Goal: Transaction & Acquisition: Purchase product/service

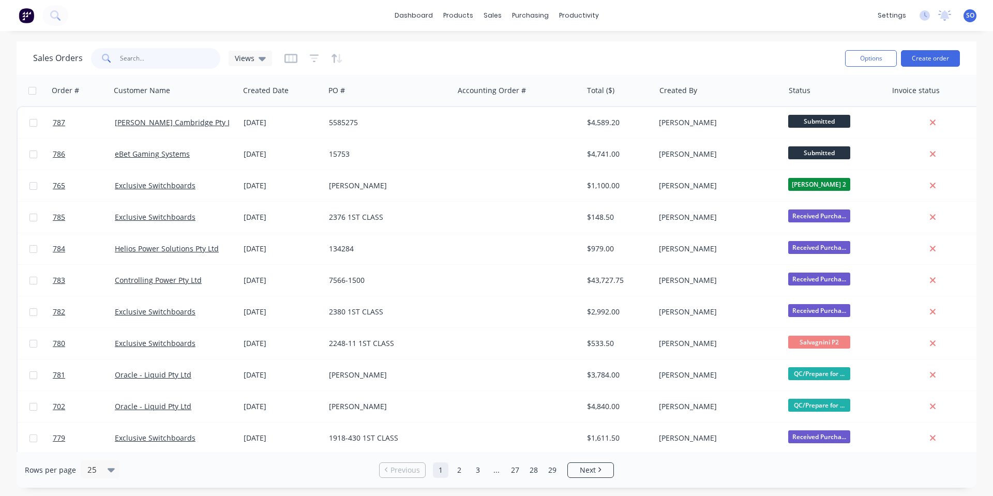
click at [155, 58] on input "text" at bounding box center [170, 58] width 101 height 21
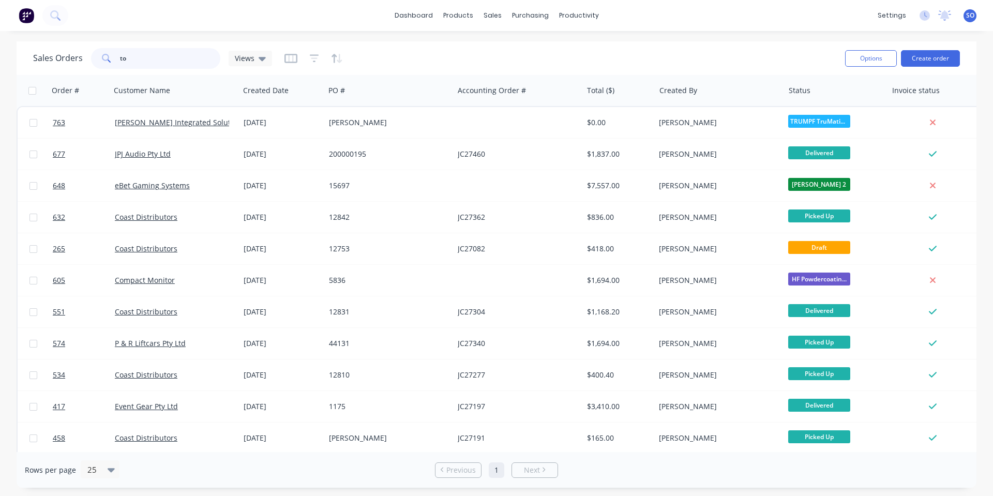
type input "t"
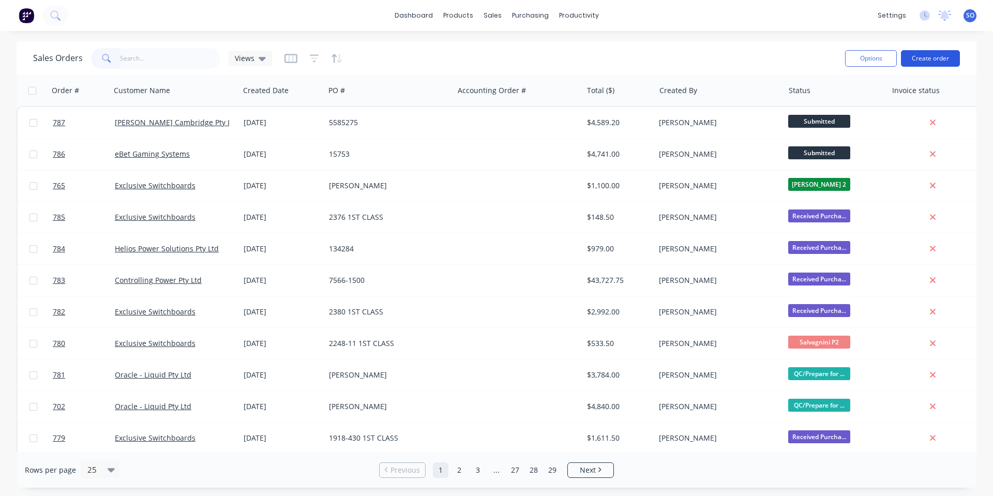
click at [917, 62] on button "Create order" at bounding box center [930, 58] width 59 height 17
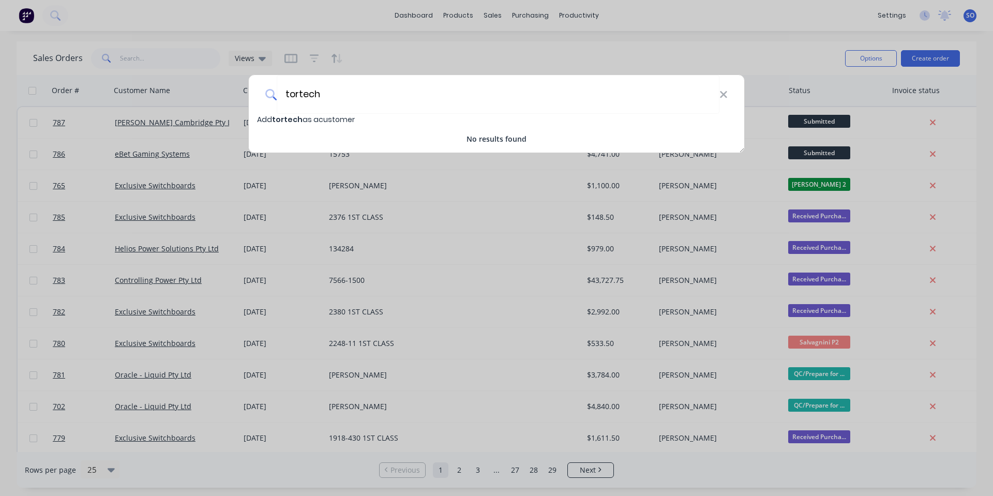
drag, startPoint x: 409, startPoint y: 96, endPoint x: 0, endPoint y: 102, distance: 409.2
click at [0, 103] on div "tortech Add tortech as a customer No results found" at bounding box center [496, 248] width 993 height 496
type input "TorTech Pty Ltd"
click at [349, 114] on span "Add TorTech Pty Ltd as a customer" at bounding box center [321, 119] width 128 height 10
select select "AU"
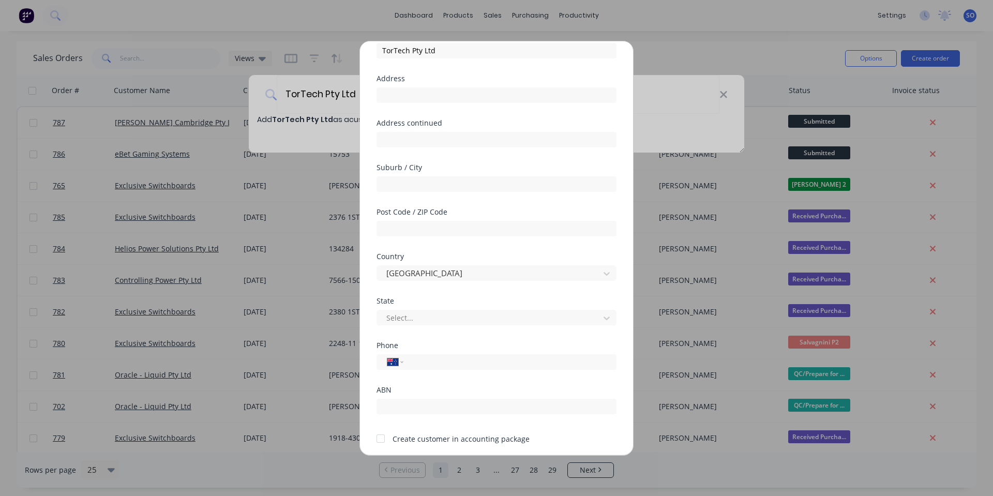
scroll to position [91, 0]
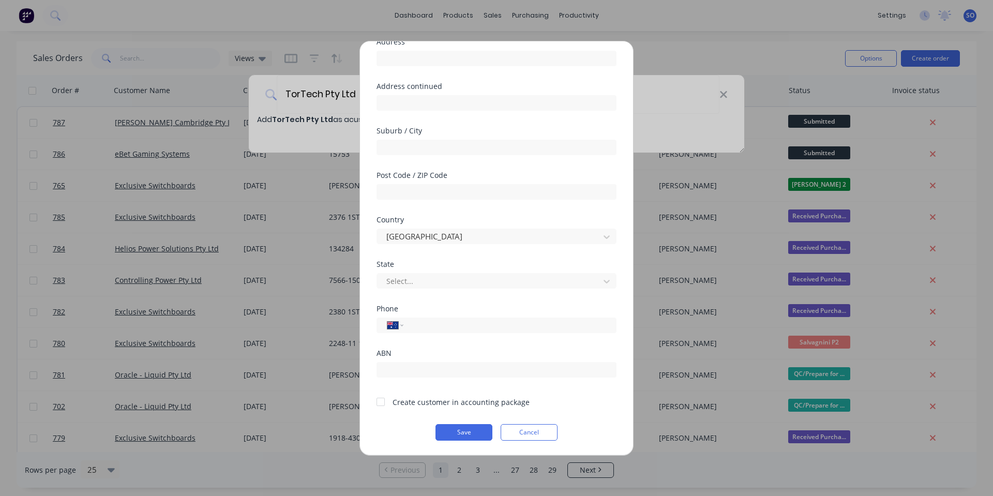
click at [378, 402] on div at bounding box center [380, 402] width 21 height 21
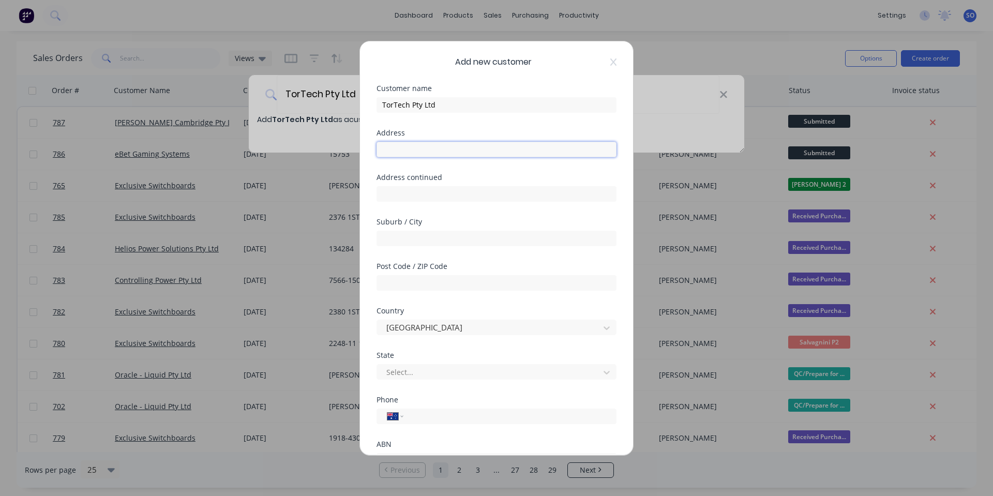
click at [471, 152] on input "text" at bounding box center [497, 150] width 240 height 16
type input "Unit 4"
type input "[STREET_ADDRESS]"
click at [433, 260] on div "Suburb / City" at bounding box center [497, 240] width 240 height 44
click at [423, 244] on input "text" at bounding box center [497, 239] width 240 height 16
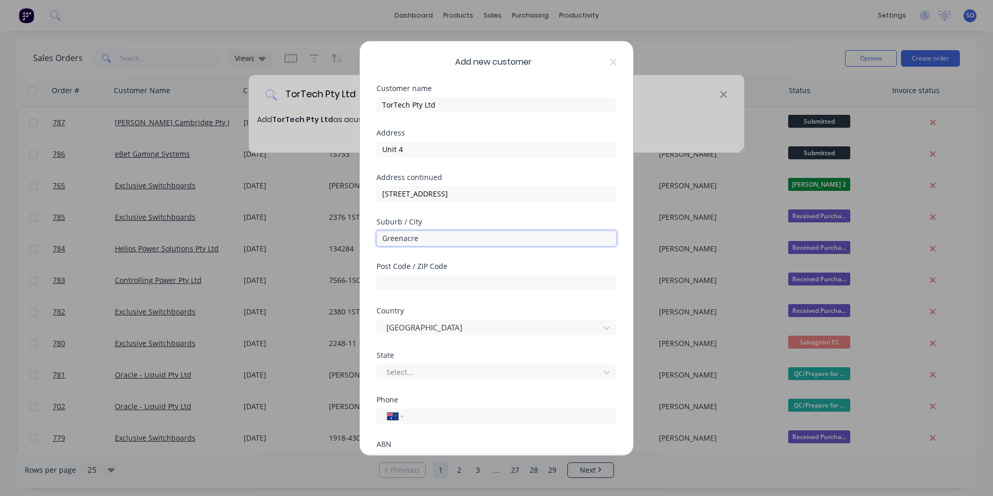
type input "Greenacre"
click at [553, 220] on div "Suburb / City" at bounding box center [497, 221] width 240 height 7
click at [439, 280] on input "text" at bounding box center [497, 283] width 240 height 16
type input "2190"
click at [503, 346] on div "Country [GEOGRAPHIC_DATA]" at bounding box center [497, 329] width 240 height 44
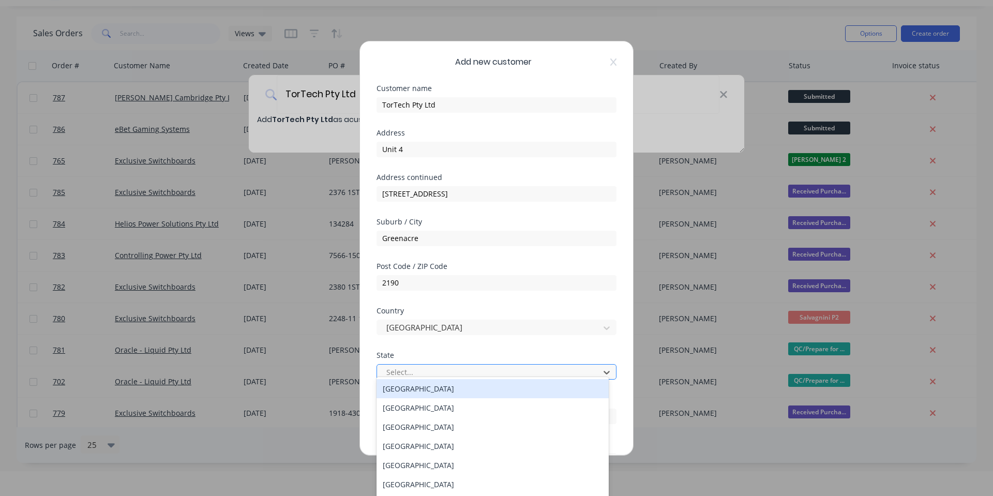
click at [490, 367] on div at bounding box center [489, 372] width 209 height 13
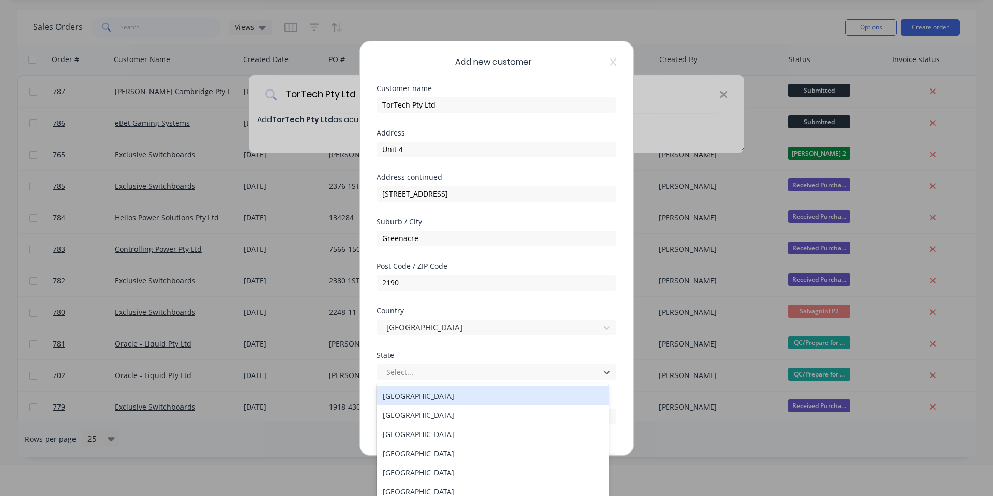
scroll to position [32, 0]
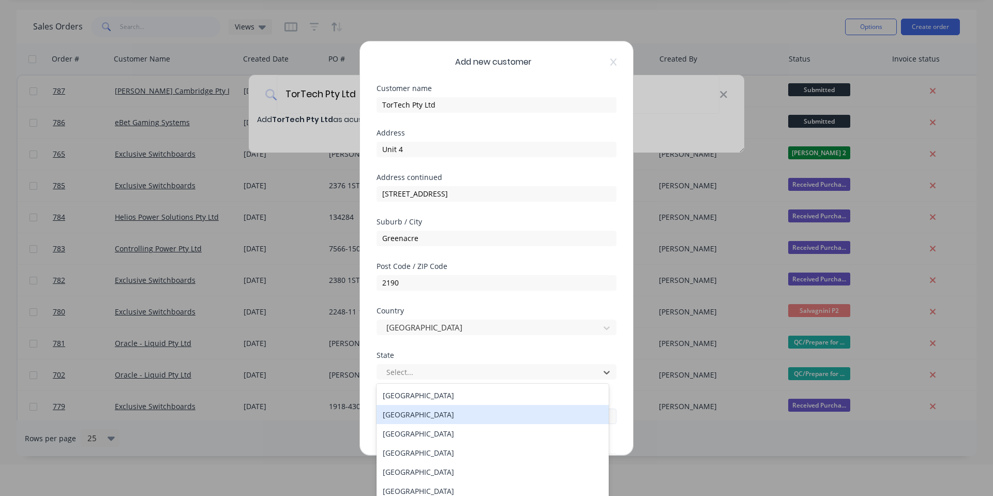
click at [470, 413] on div "[GEOGRAPHIC_DATA]" at bounding box center [493, 414] width 232 height 19
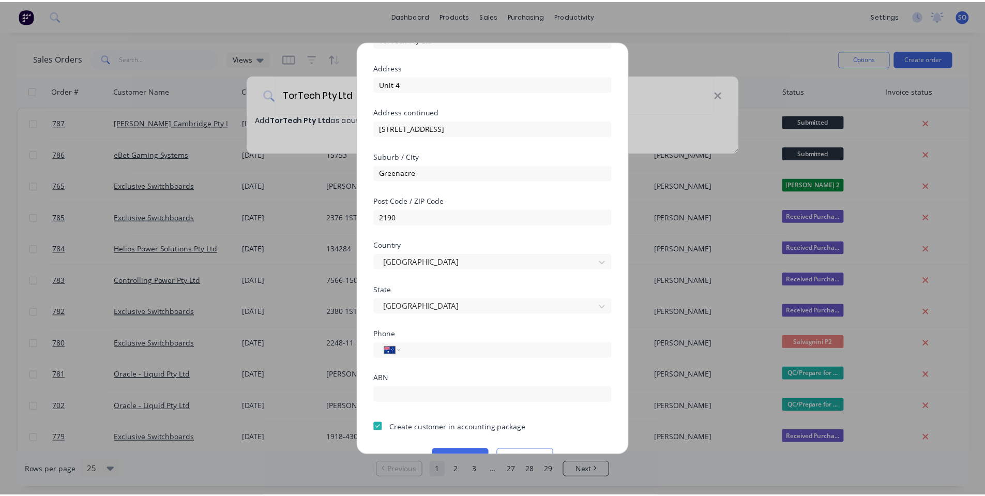
scroll to position [91, 0]
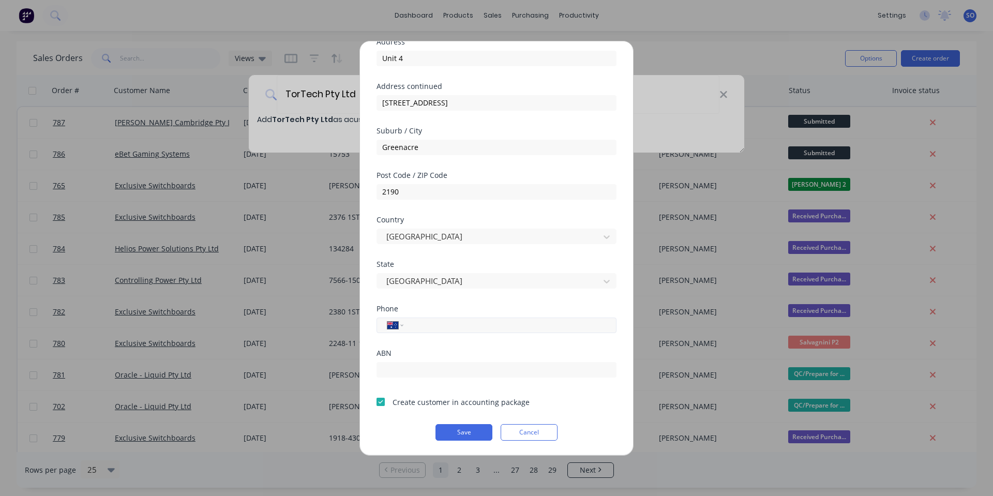
click at [470, 324] on input "tel" at bounding box center [508, 325] width 195 height 12
type input "[PHONE_NUMBER]"
click at [440, 375] on input "text" at bounding box center [497, 370] width 240 height 16
paste input "36 003 233 350"
type input "36 003 233 350"
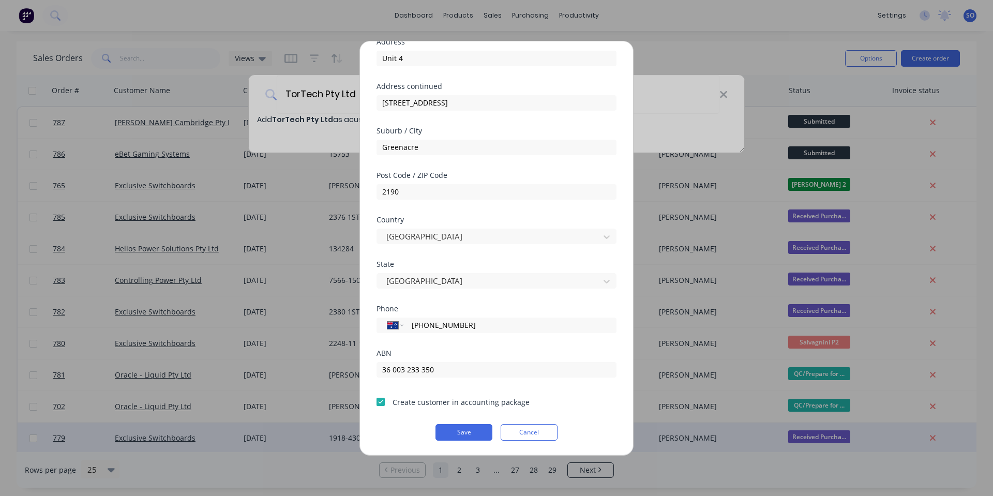
click at [447, 429] on button "Save" at bounding box center [464, 432] width 57 height 17
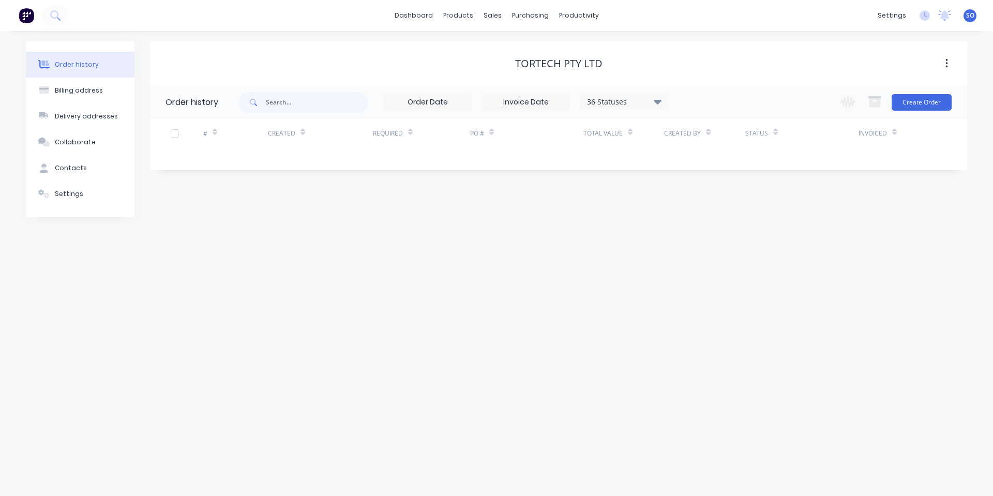
drag, startPoint x: 638, startPoint y: 246, endPoint x: 800, endPoint y: 137, distance: 195.3
click at [649, 243] on div "Order history Billing address Delivery addresses Collaborate Contacts Settings …" at bounding box center [496, 263] width 993 height 465
click at [293, 318] on div "Order history Billing address Delivery addresses Collaborate Contacts Settings …" at bounding box center [496, 263] width 993 height 465
click at [914, 110] on button "Create Order" at bounding box center [922, 102] width 60 height 17
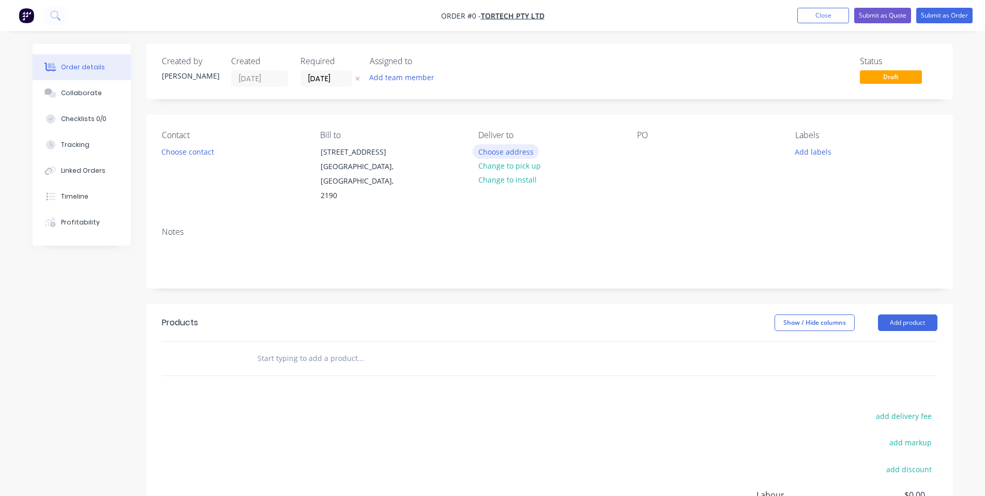
click at [506, 153] on button "Choose address" at bounding box center [506, 151] width 66 height 14
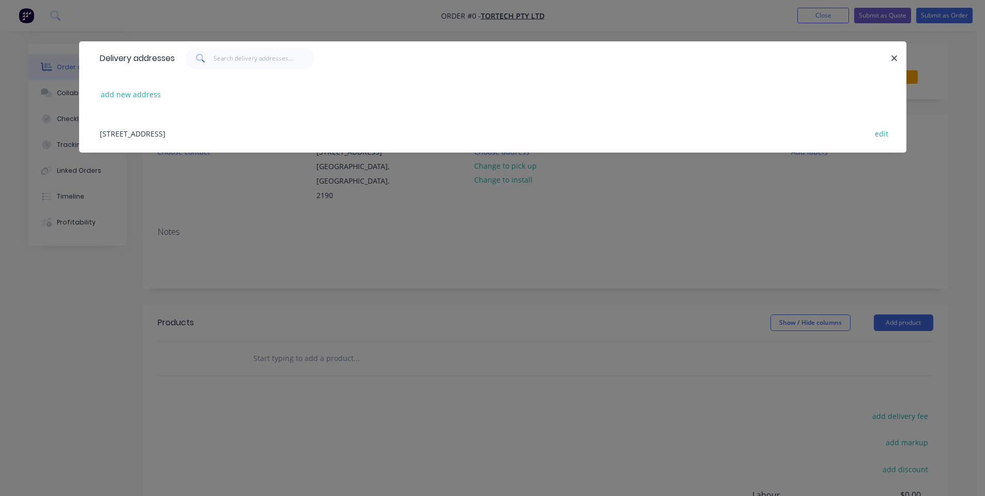
click at [251, 128] on div "[STREET_ADDRESS] edit" at bounding box center [493, 133] width 797 height 39
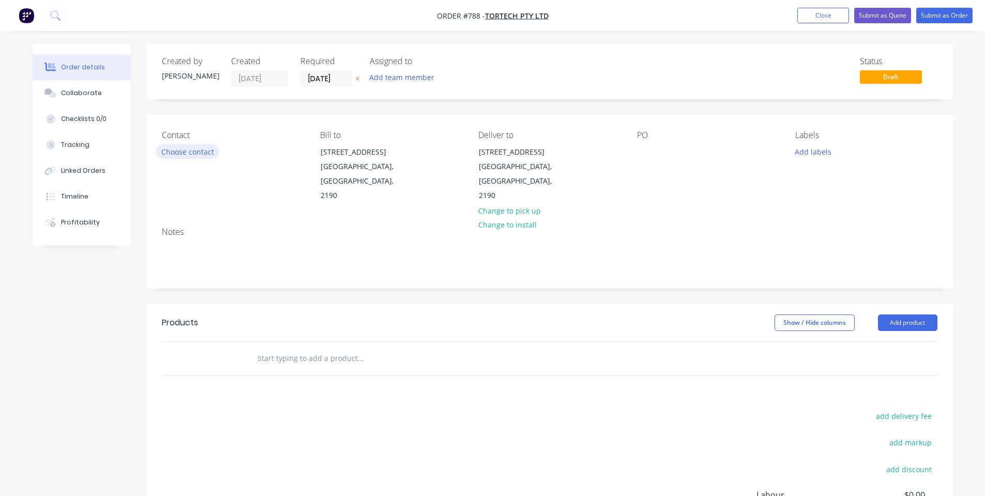
click at [203, 154] on button "Choose contact" at bounding box center [188, 151] width 64 height 14
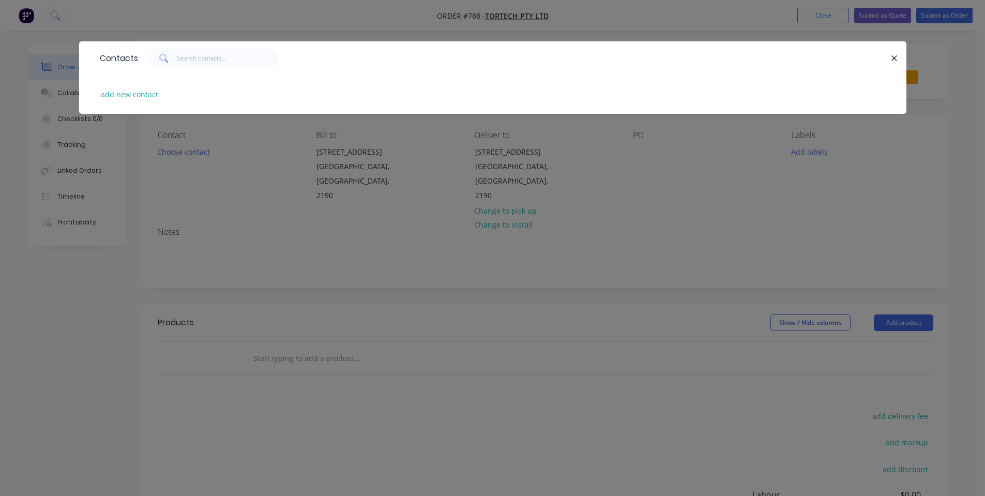
click at [238, 202] on div "Contacts add new contact" at bounding box center [492, 248] width 985 height 496
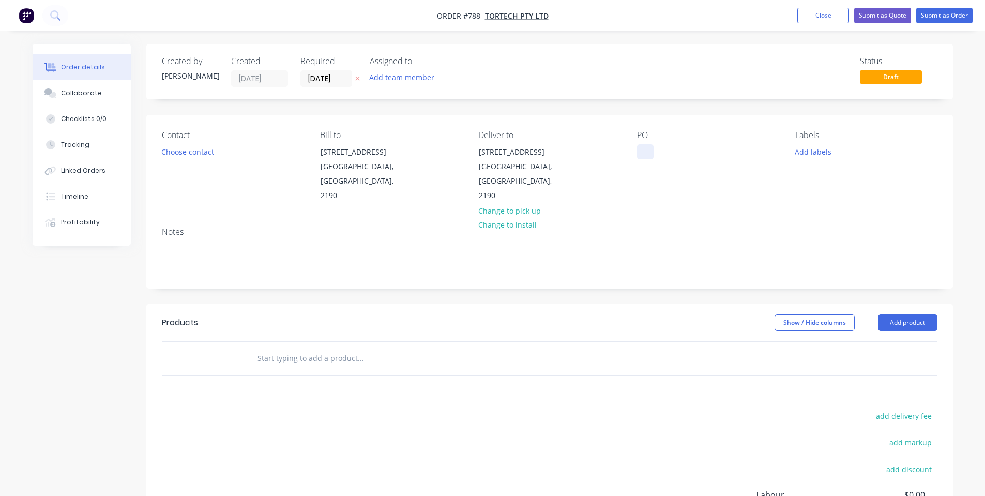
click at [644, 153] on div at bounding box center [645, 151] width 17 height 15
drag, startPoint x: 604, startPoint y: 198, endPoint x: 773, endPoint y: 165, distance: 172.9
click at [604, 201] on div "Deliver to [STREET_ADDRESS] Change to pick up Change to install" at bounding box center [550, 166] width 142 height 73
click at [803, 161] on div "Labels Add labels" at bounding box center [867, 166] width 142 height 73
click at [803, 155] on button "Add labels" at bounding box center [814, 151] width 48 height 14
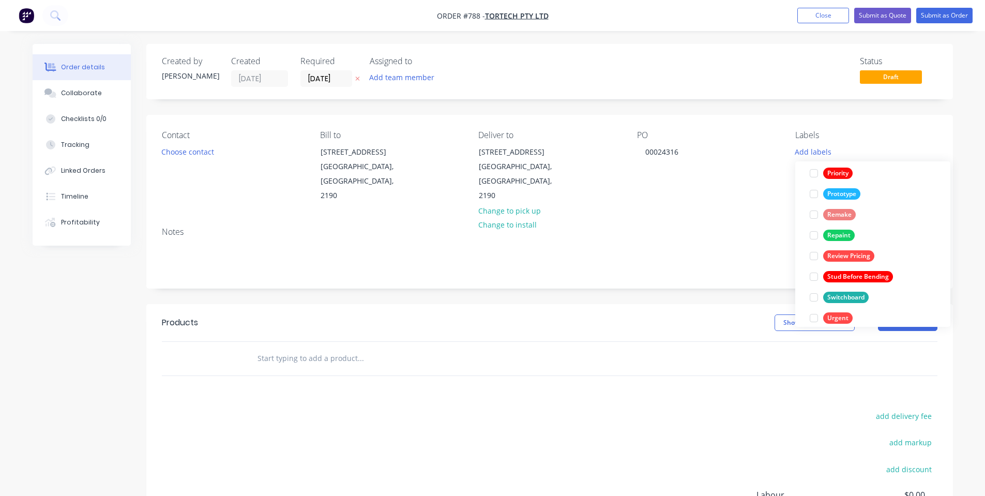
scroll to position [269, 0]
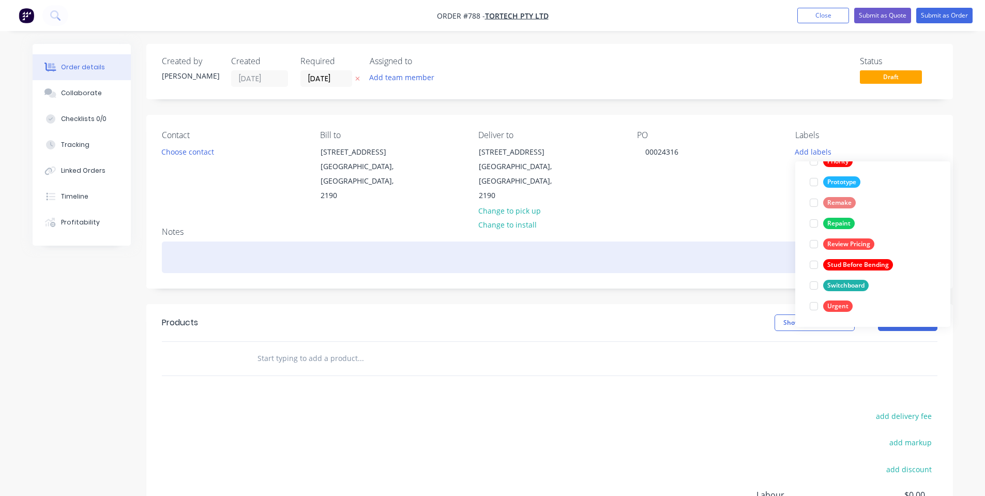
click at [752, 244] on div at bounding box center [550, 258] width 776 height 32
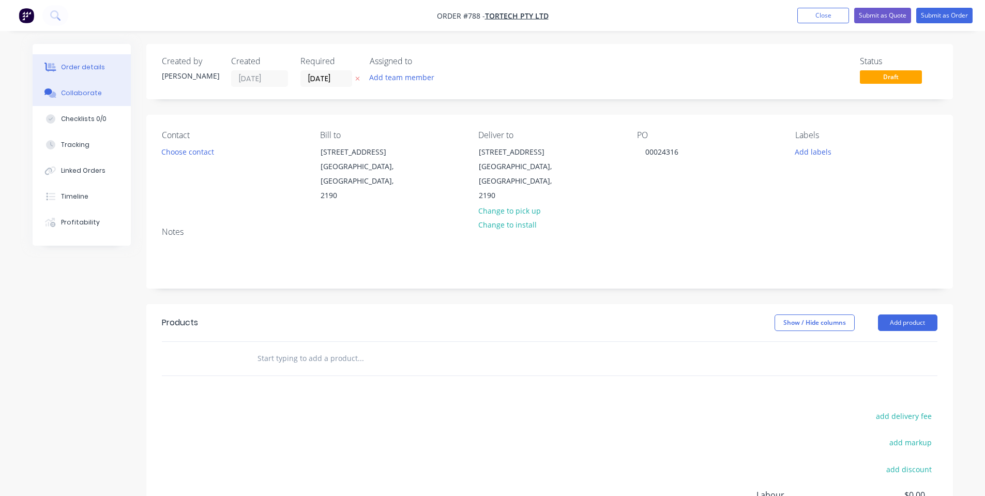
click at [89, 96] on div "Collaborate" at bounding box center [81, 92] width 41 height 9
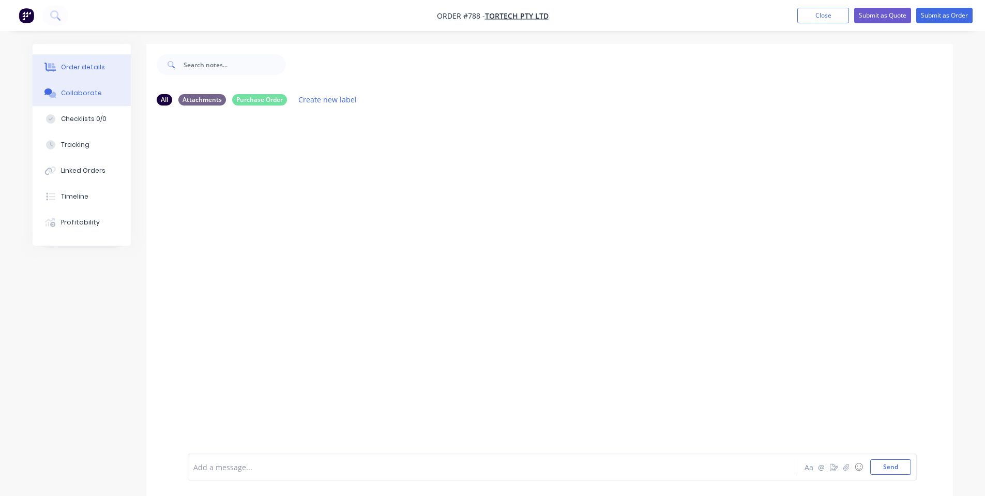
click at [83, 66] on div "Order details" at bounding box center [83, 67] width 44 height 9
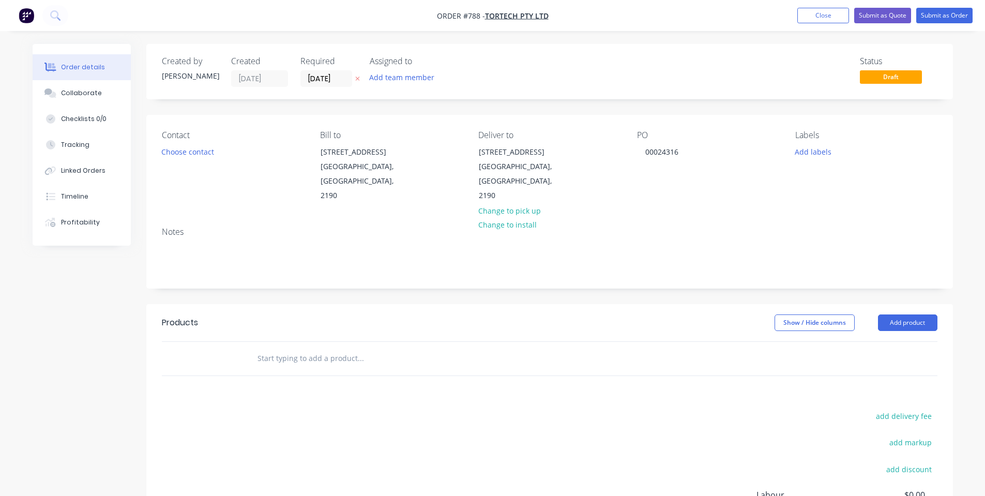
click at [452, 351] on input "text" at bounding box center [360, 358] width 207 height 21
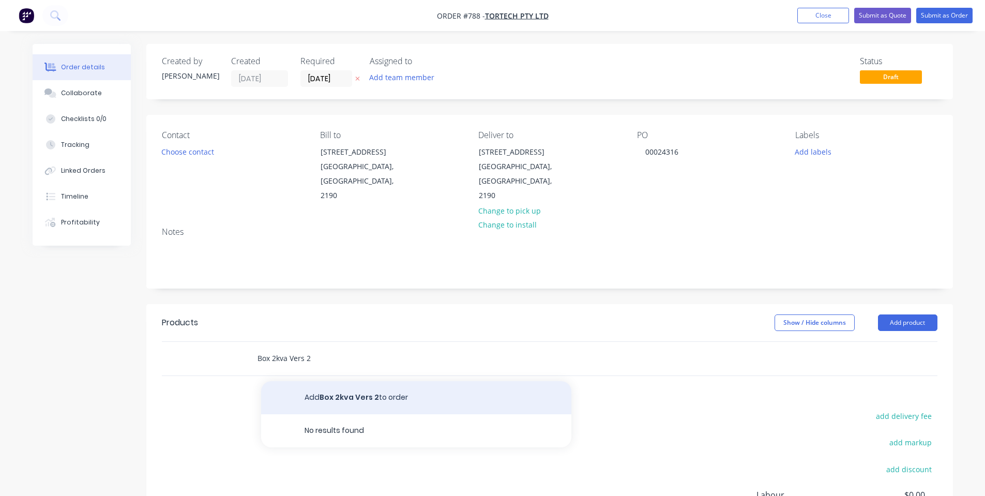
type input "Box 2kva Vers 2"
click at [340, 383] on button "Add Box 2kva Vers 2 to order" at bounding box center [416, 397] width 310 height 33
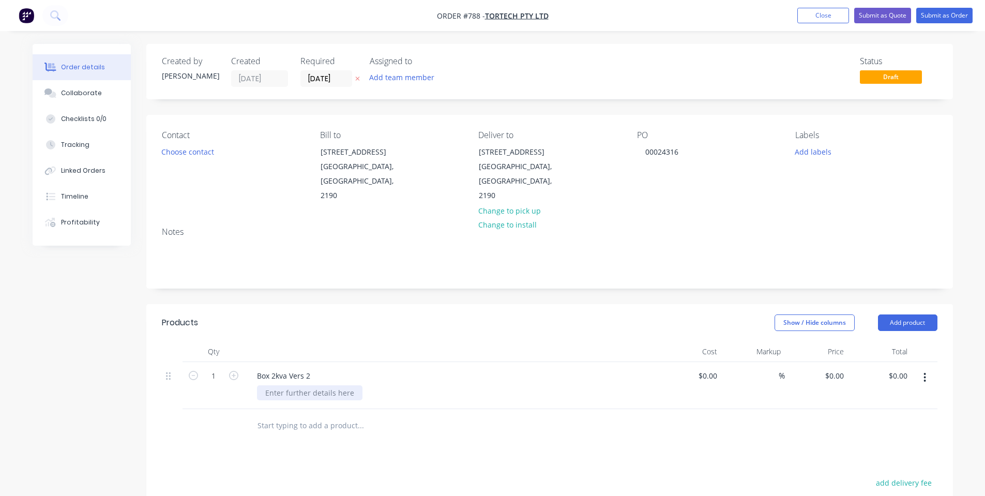
click at [320, 385] on div at bounding box center [310, 392] width 106 height 15
click at [320, 388] on div at bounding box center [310, 392] width 106 height 15
click at [378, 445] on div "Products Show / Hide columns Add product Qty Cost Markup Price Total 1 Box 2kva…" at bounding box center [549, 497] width 807 height 387
click at [214, 375] on input "1" at bounding box center [213, 376] width 27 height 16
type input "30"
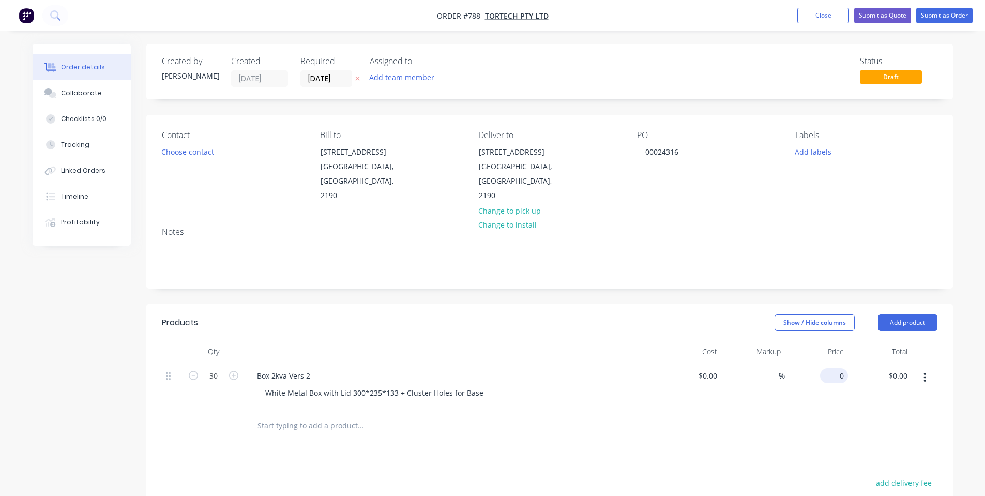
click at [844, 378] on input "0" at bounding box center [837, 375] width 24 height 15
type input "$45.00"
type input "$1,350.00"
click at [528, 317] on div "Show / Hide columns Add product" at bounding box center [631, 323] width 611 height 17
click at [660, 336] on header "Products Show / Hide columns Add product" at bounding box center [549, 322] width 807 height 37
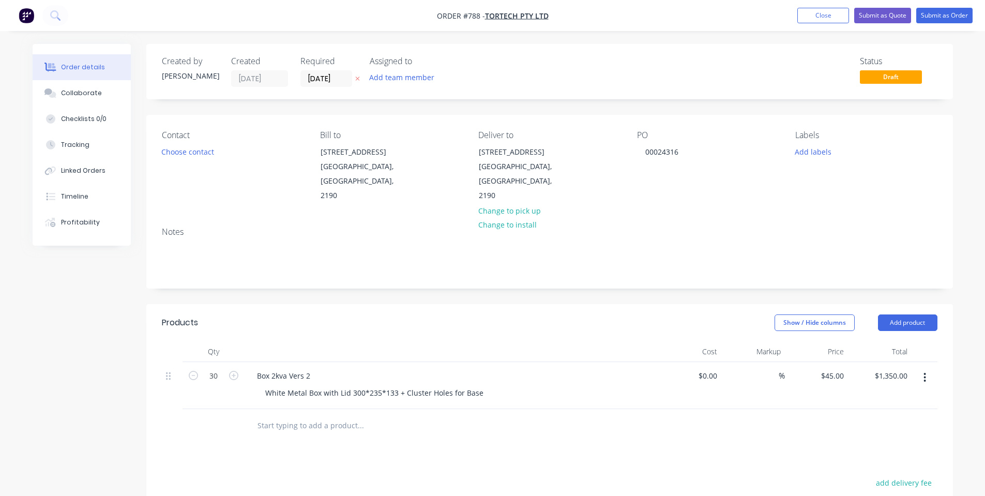
click at [248, 331] on header "Products Show / Hide columns Add product" at bounding box center [549, 322] width 807 height 37
click at [354, 321] on div "Show / Hide columns Add product" at bounding box center [631, 323] width 611 height 17
click at [907, 319] on button "Add product" at bounding box center [907, 323] width 59 height 17
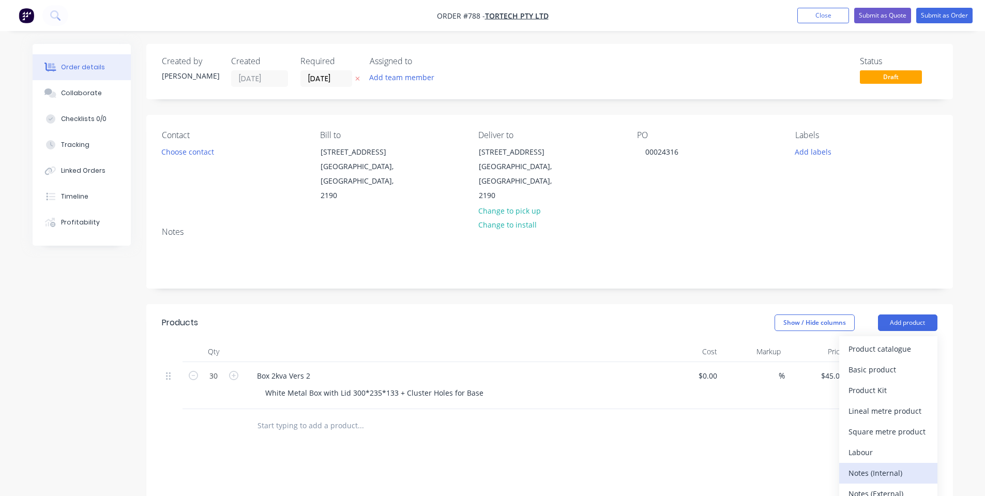
click at [890, 479] on div "Notes (Internal)" at bounding box center [889, 473] width 80 height 15
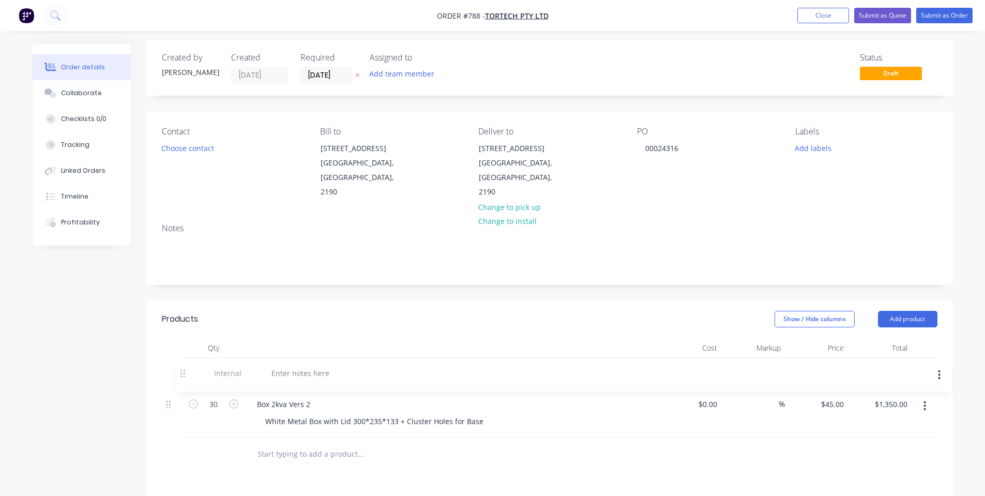
scroll to position [7, 0]
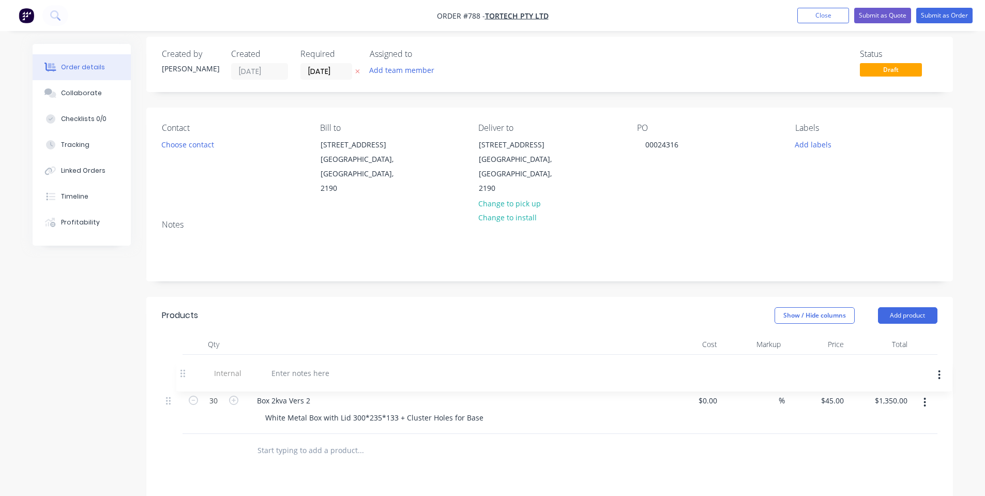
drag, startPoint x: 172, startPoint y: 428, endPoint x: 190, endPoint y: 355, distance: 75.2
click at [189, 354] on div "Qty Cost Markup Price Total 30 Box 2kva Vers 2 White Metal Box with Lid 300*235…" at bounding box center [550, 384] width 776 height 100
click at [293, 365] on div at bounding box center [286, 368] width 74 height 15
click at [377, 222] on div "Notes" at bounding box center [550, 225] width 776 height 10
drag, startPoint x: 892, startPoint y: 315, endPoint x: 894, endPoint y: 321, distance: 6.4
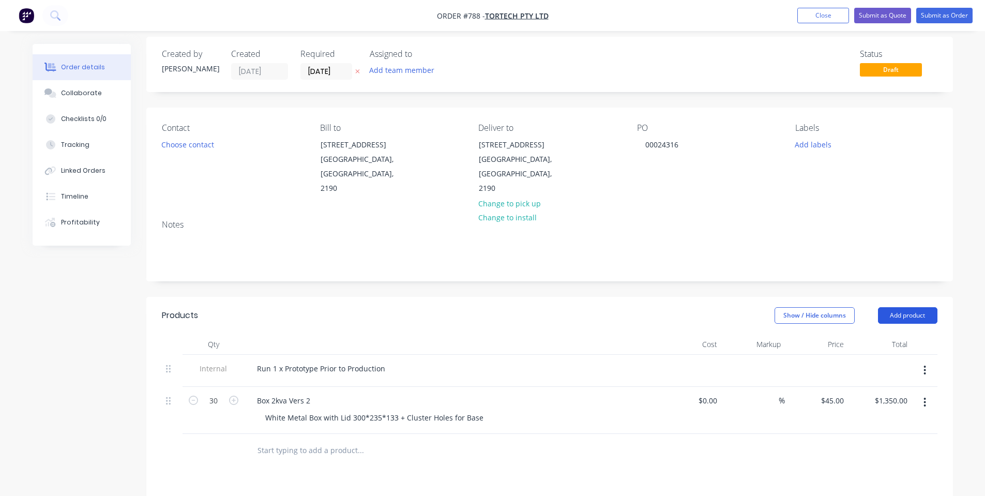
click at [893, 315] on button "Add product" at bounding box center [907, 315] width 59 height 17
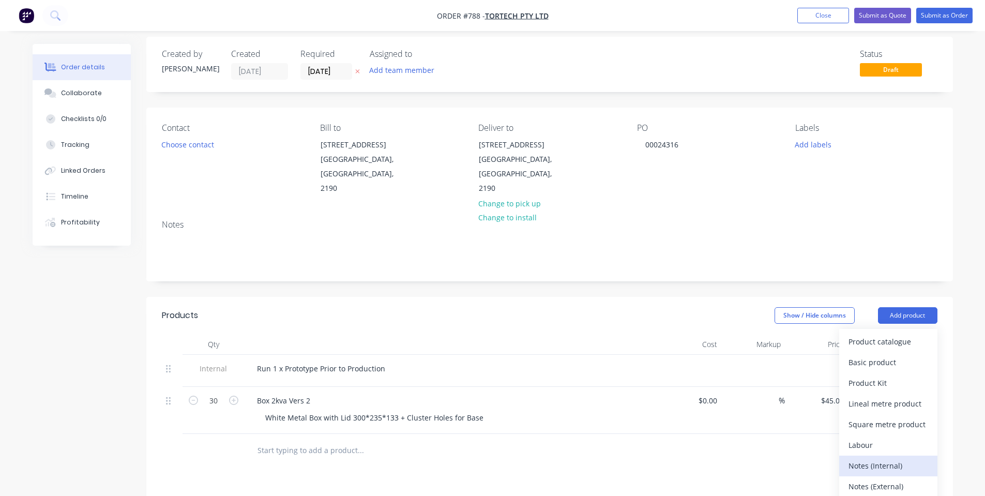
drag, startPoint x: 884, startPoint y: 460, endPoint x: 396, endPoint y: 433, distance: 488.6
click at [881, 461] on div "Notes (Internal)" at bounding box center [889, 465] width 80 height 15
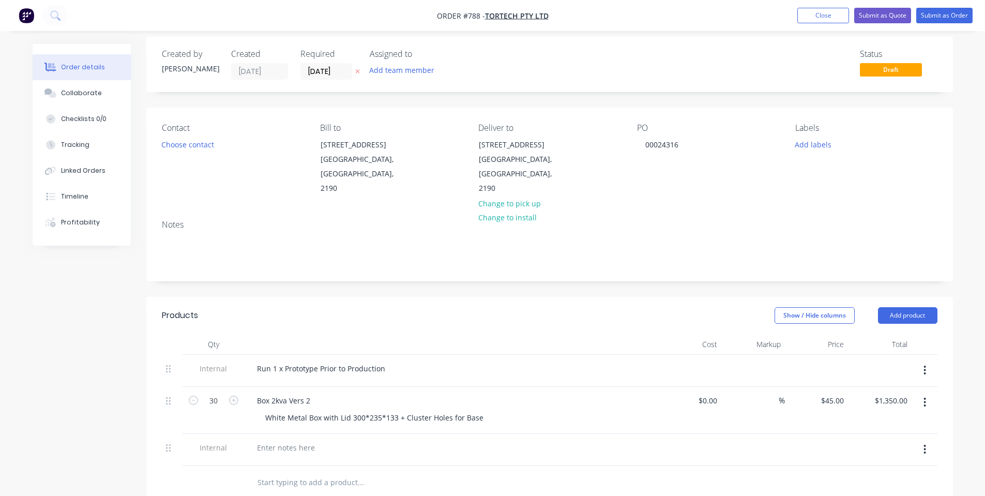
click at [285, 457] on div at bounding box center [452, 458] width 406 height 2
click at [281, 447] on div at bounding box center [286, 447] width 74 height 15
drag, startPoint x: 319, startPoint y: 319, endPoint x: 168, endPoint y: 324, distance: 151.7
click at [317, 318] on div "Products" at bounding box center [244, 315] width 165 height 17
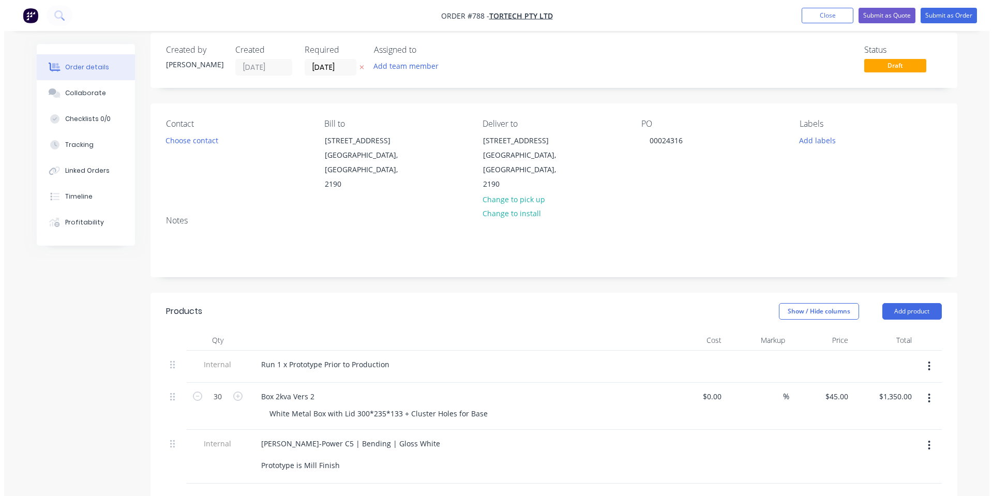
scroll to position [0, 0]
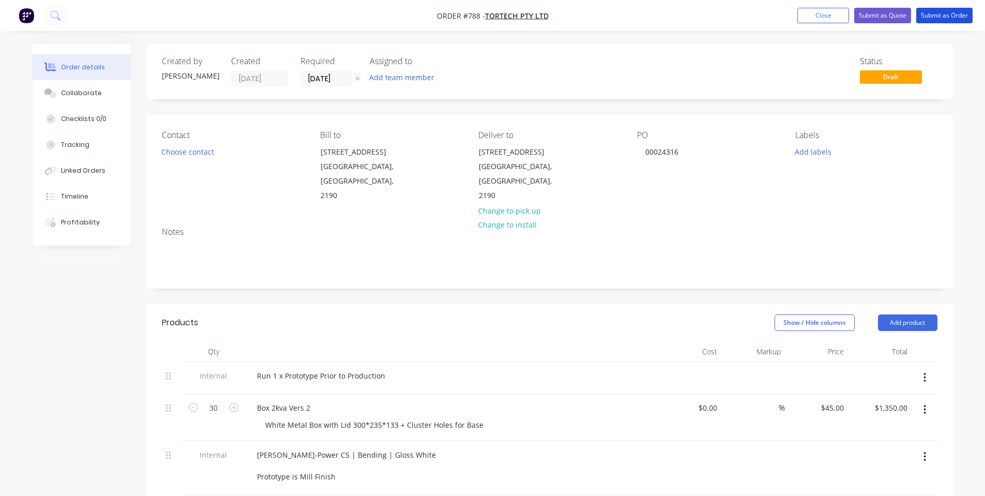
drag, startPoint x: 932, startPoint y: 18, endPoint x: 227, endPoint y: 137, distance: 715.6
click at [222, 143] on div "Order #788 - TorTech Pty Ltd Add product Close Submit as Quote Submit as Order …" at bounding box center [492, 396] width 985 height 793
click at [293, 88] on div "Created by [PERSON_NAME] Created [DATE] Required [DATE] Assigned to Add team me…" at bounding box center [549, 71] width 807 height 55
click at [311, 82] on input "[DATE]" at bounding box center [326, 79] width 51 height 16
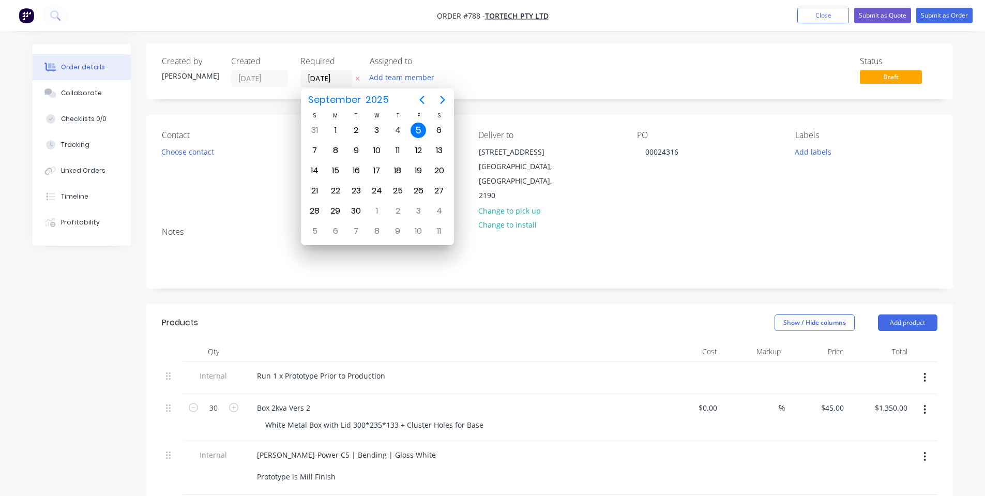
click at [414, 103] on button "Previous page" at bounding box center [422, 99] width 21 height 21
click at [449, 99] on icon "Next page" at bounding box center [443, 100] width 12 height 12
drag, startPoint x: 334, startPoint y: 165, endPoint x: 333, endPoint y: 187, distance: 22.3
click at [333, 187] on div "S M T W T F S 31 [DATE] 2 3 4 5 6 7 8 9 10 11 12 13 14 15 16 17 18 19 20 21 22 …" at bounding box center [377, 176] width 145 height 130
click at [333, 187] on div "22" at bounding box center [336, 191] width 16 height 16
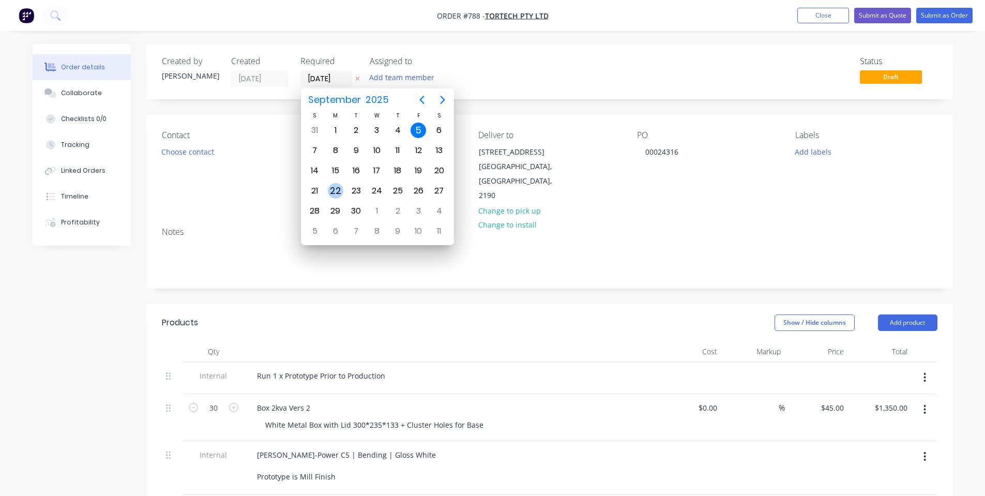
type input "[DATE]"
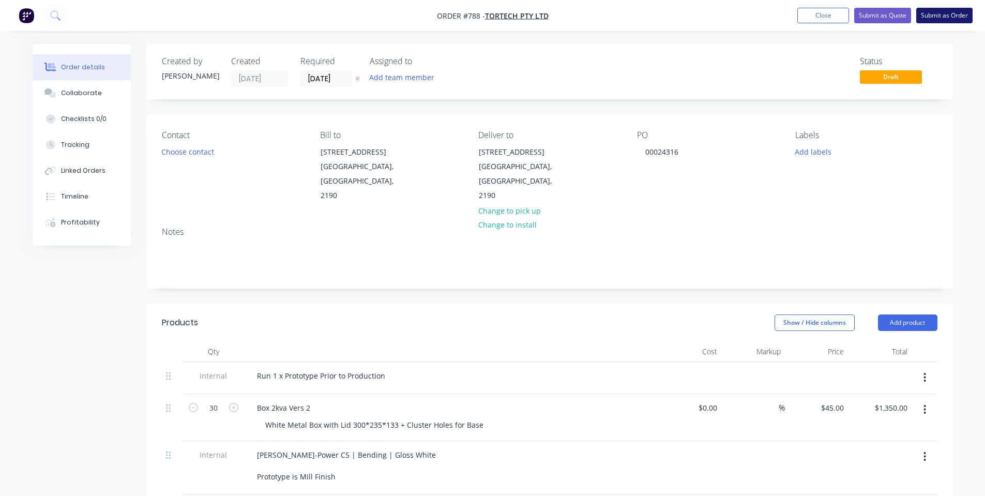
click at [947, 21] on button "Submit as Order" at bounding box center [945, 16] width 56 height 16
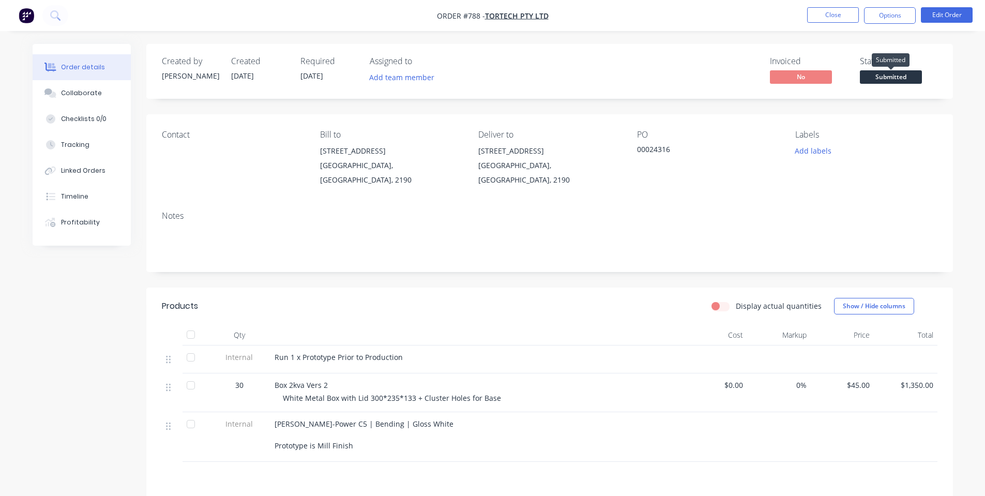
click at [886, 81] on span "Submitted" at bounding box center [891, 76] width 62 height 13
click at [880, 17] on button "Options" at bounding box center [890, 15] width 52 height 17
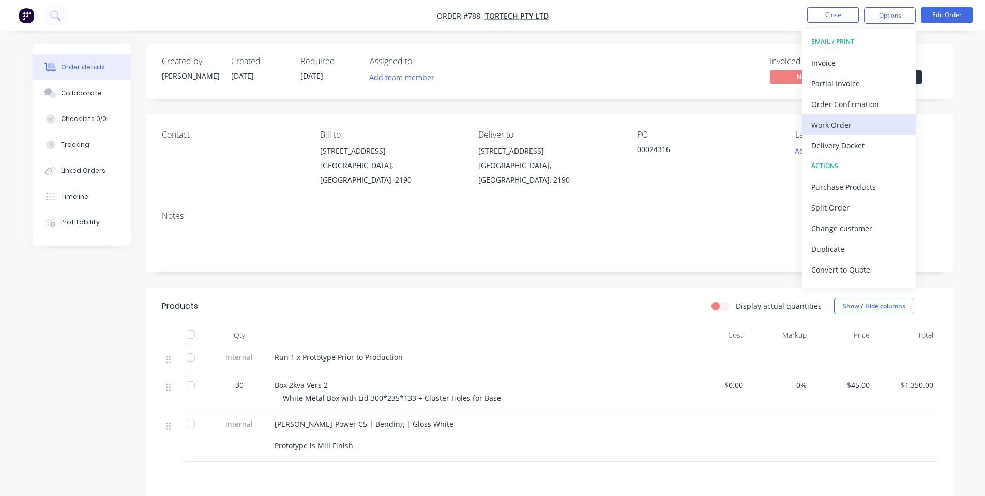
click at [865, 123] on div "Work Order" at bounding box center [859, 124] width 95 height 15
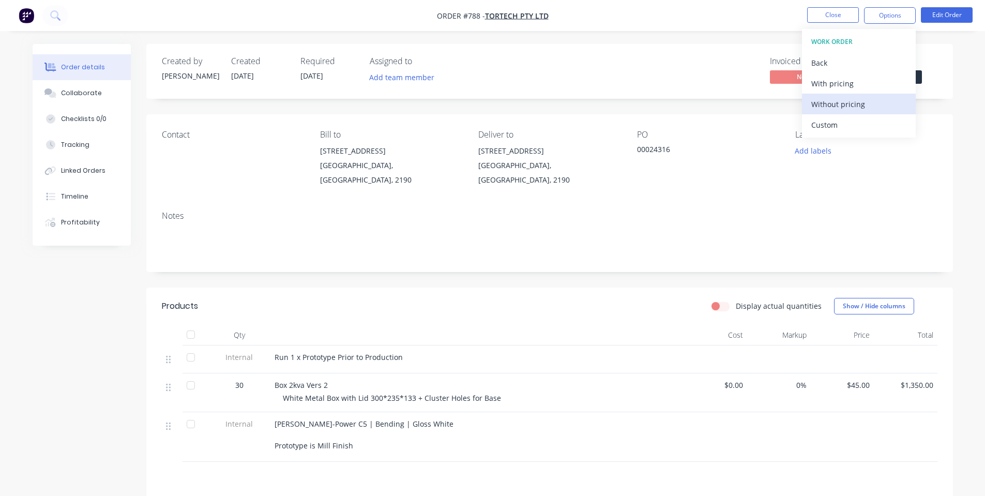
click at [863, 100] on div "Without pricing" at bounding box center [859, 104] width 95 height 15
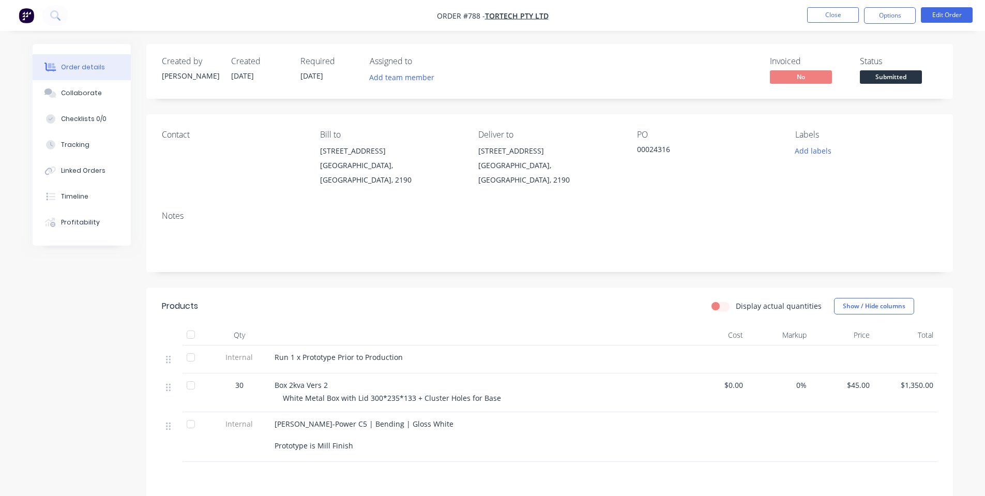
click at [635, 73] on div "Invoiced No Status Submitted" at bounding box center [705, 71] width 465 height 30
click at [899, 21] on button "Options" at bounding box center [890, 15] width 52 height 17
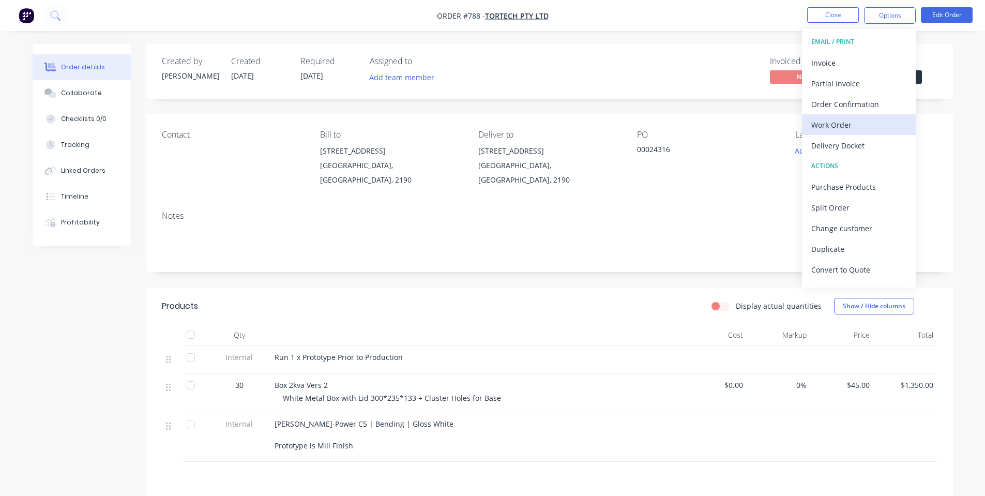
click at [844, 121] on div "Work Order" at bounding box center [859, 124] width 95 height 15
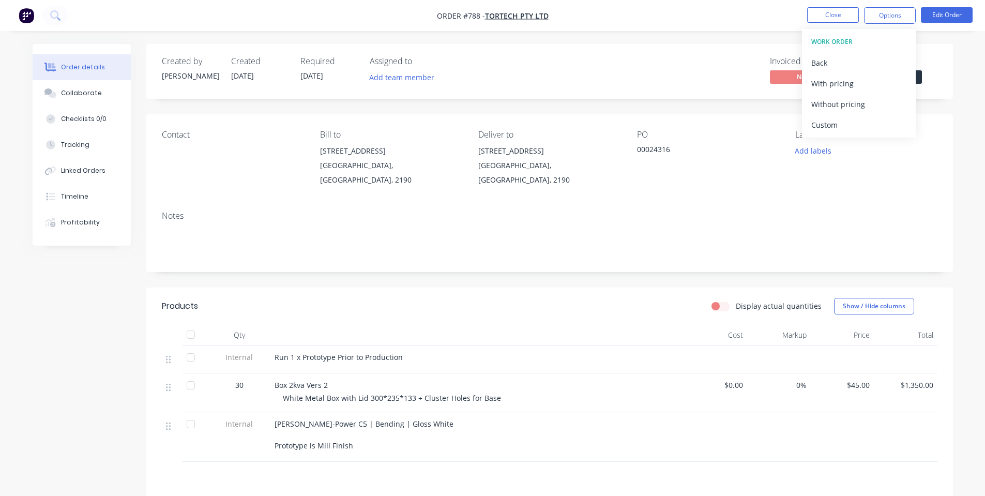
drag, startPoint x: 835, startPoint y: 102, endPoint x: 581, endPoint y: 69, distance: 256.1
click at [566, 69] on div "Order #788 - TorTech Pty Ltd Close Options WORK ORDER Back With pricing Without…" at bounding box center [492, 323] width 985 height 646
drag, startPoint x: 637, startPoint y: 69, endPoint x: 629, endPoint y: 56, distance: 14.6
click at [637, 66] on div "Invoiced No Status Submitted" at bounding box center [705, 71] width 465 height 30
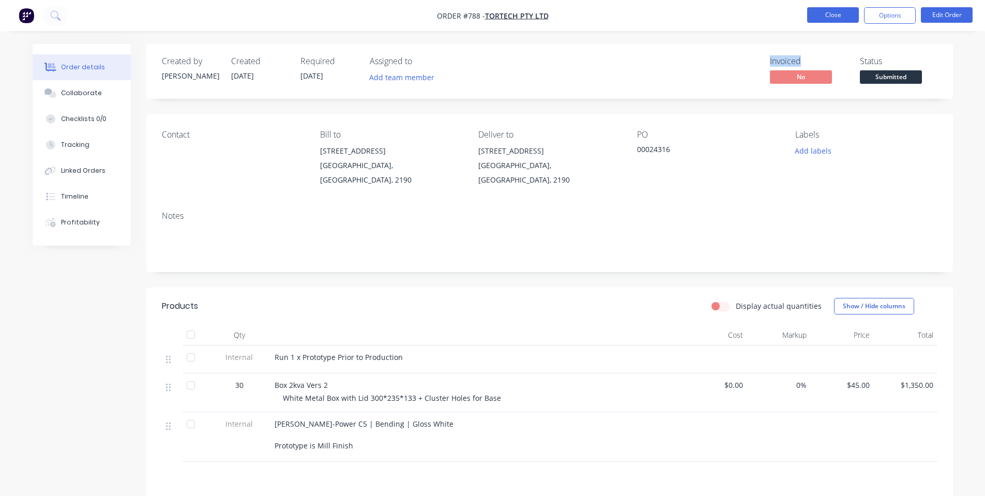
click at [848, 19] on button "Close" at bounding box center [834, 15] width 52 height 16
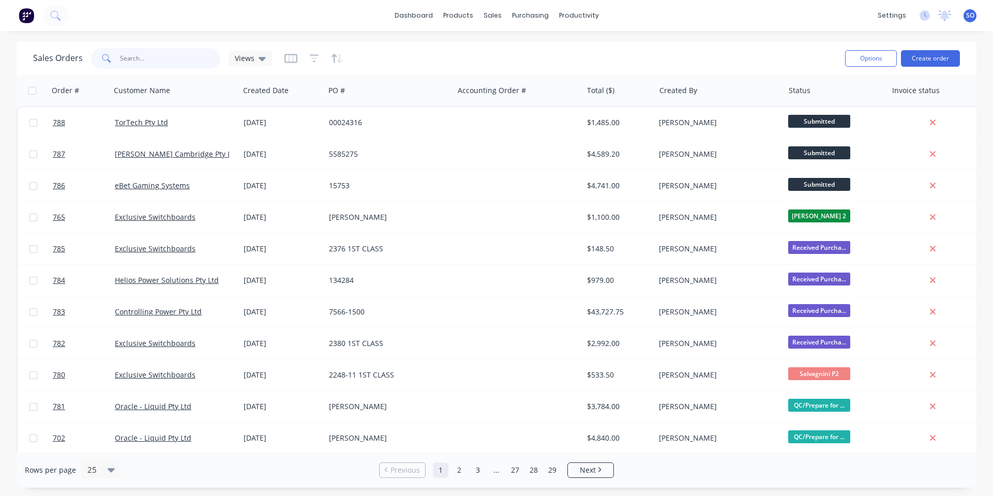
click at [200, 52] on input "text" at bounding box center [170, 58] width 101 height 21
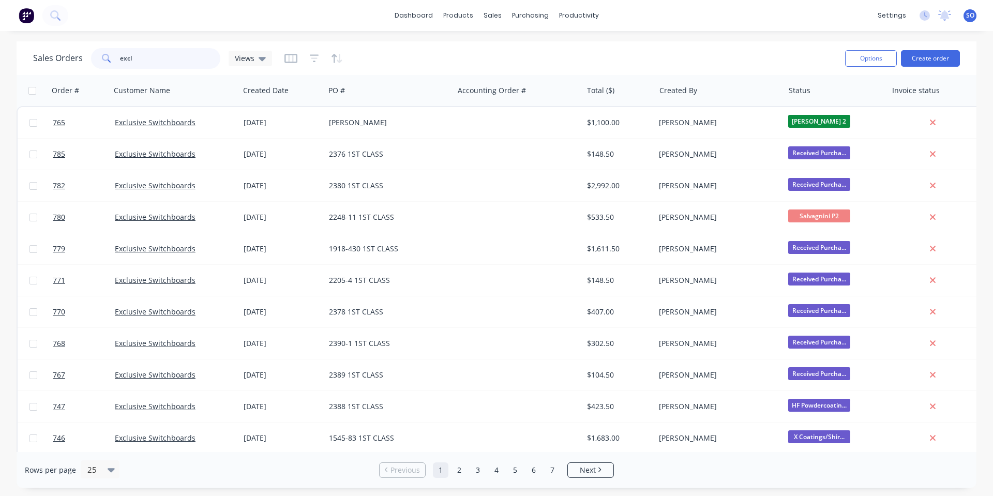
click at [183, 64] on input "excl" at bounding box center [170, 58] width 101 height 21
drag, startPoint x: 183, startPoint y: 59, endPoint x: 0, endPoint y: 62, distance: 182.6
click at [0, 62] on div "Sales Orders excl Views Options Create order Order # Customer Name Created Date…" at bounding box center [496, 264] width 993 height 446
type input "m"
type input "truck"
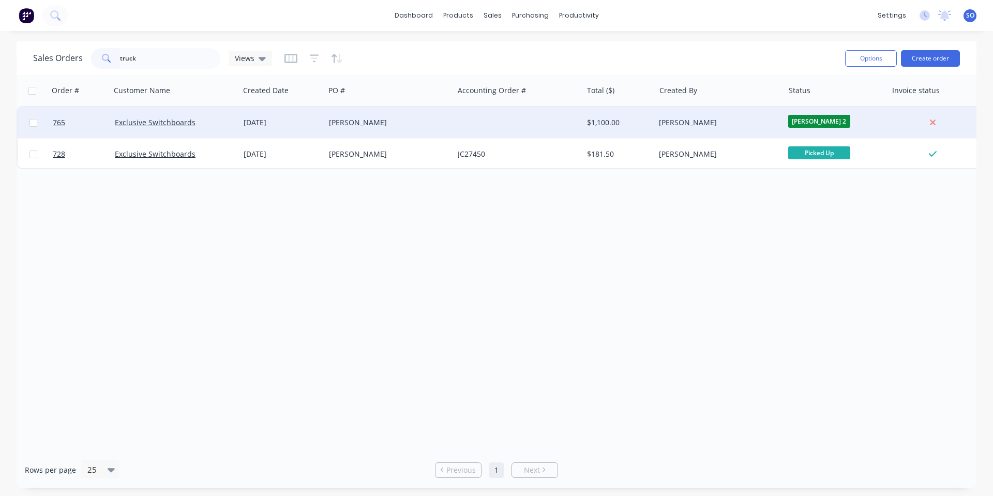
click at [497, 134] on div at bounding box center [518, 122] width 129 height 31
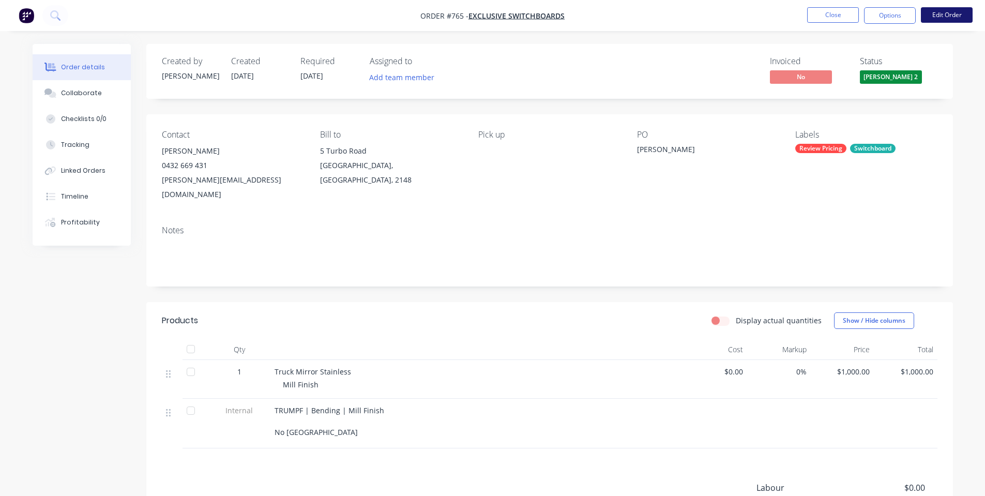
click at [945, 16] on button "Edit Order" at bounding box center [947, 15] width 52 height 16
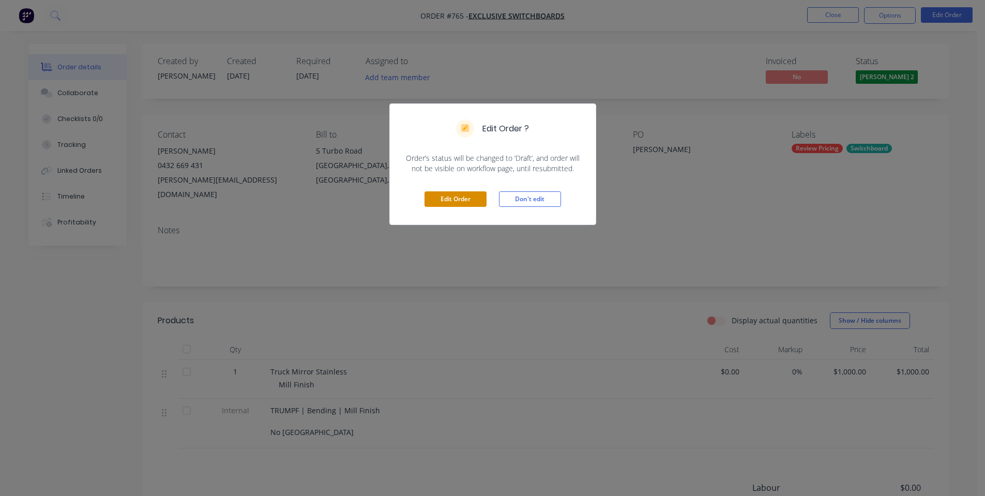
click at [468, 207] on button "Edit Order" at bounding box center [456, 199] width 62 height 16
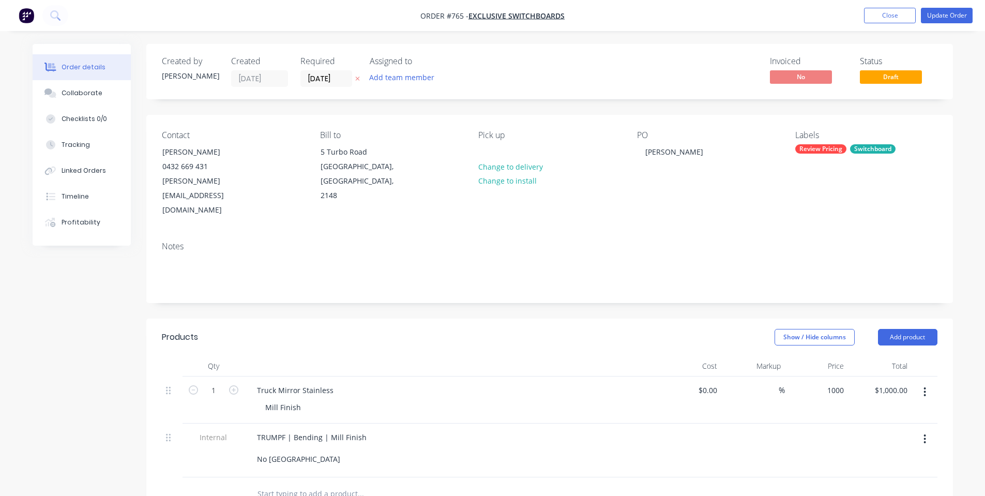
click at [821, 377] on div "1000 $1,000.00" at bounding box center [817, 400] width 64 height 47
type input "$2,100.00"
click at [821, 377] on div "$2,100.00 $2,100.00" at bounding box center [817, 400] width 64 height 47
click at [950, 1] on nav "Order #765 - Exclusive Switchboards Add product Close Update Order" at bounding box center [492, 15] width 985 height 31
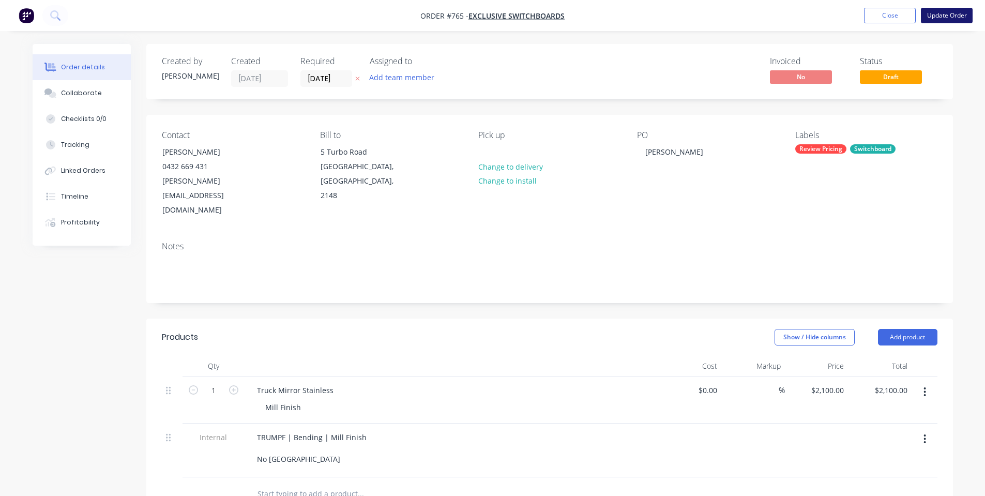
drag, startPoint x: 950, startPoint y: 16, endPoint x: 935, endPoint y: 14, distance: 15.1
click at [950, 16] on button "Update Order" at bounding box center [947, 16] width 52 height 16
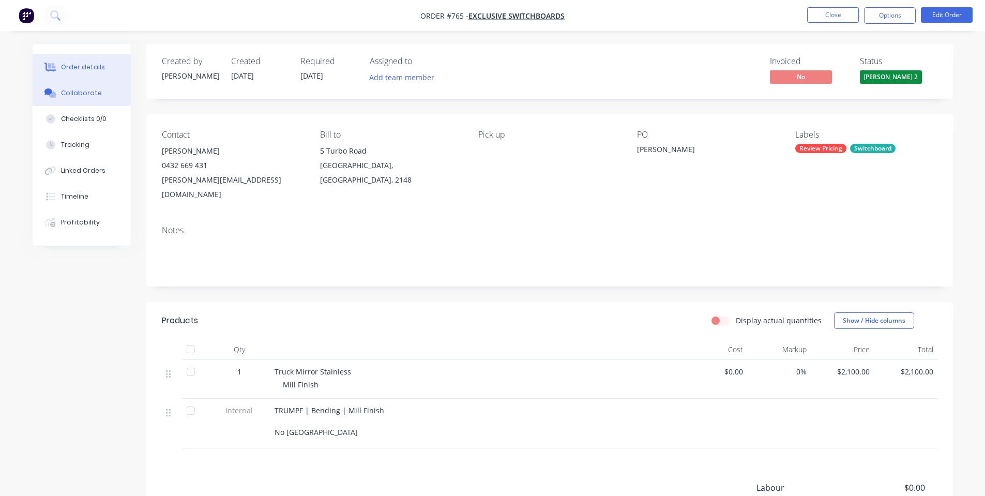
click at [70, 105] on button "Collaborate" at bounding box center [82, 93] width 98 height 26
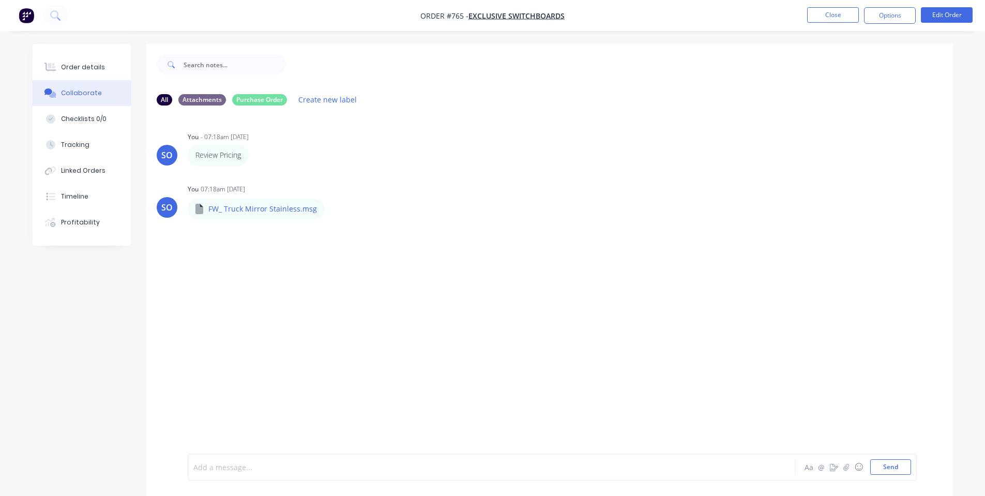
click at [245, 464] on div at bounding box center [463, 467] width 538 height 11
click at [79, 71] on div "Order details" at bounding box center [83, 67] width 44 height 9
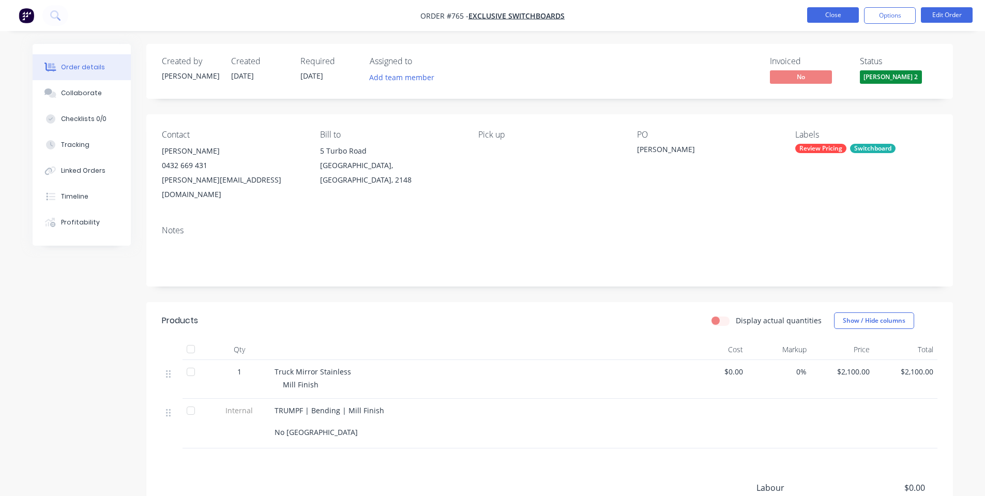
click at [842, 19] on button "Close" at bounding box center [834, 15] width 52 height 16
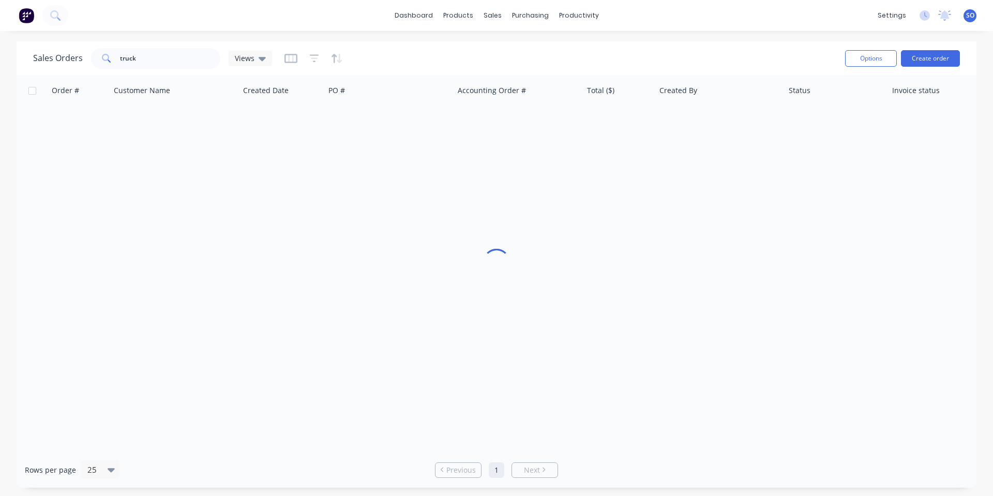
click at [787, 56] on div "Sales Orders truck Views" at bounding box center [435, 58] width 804 height 25
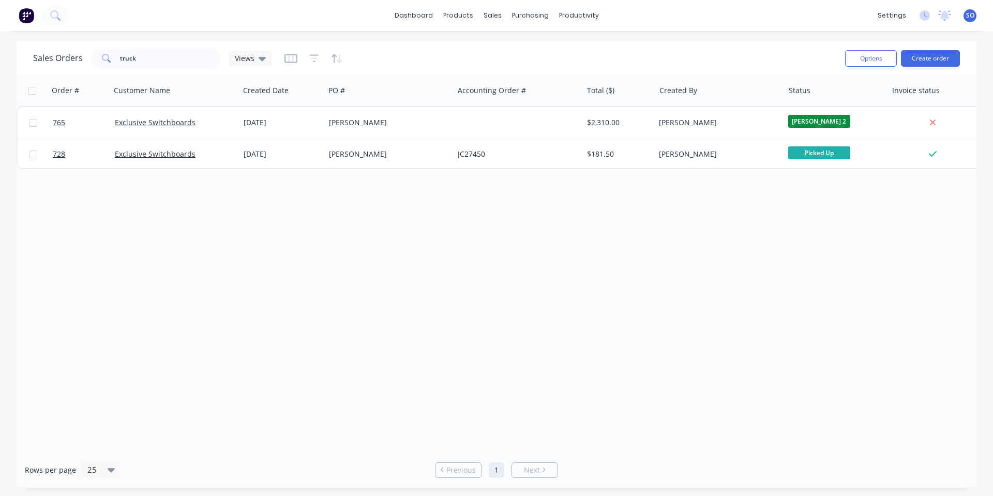
click at [554, 238] on div "Order # Customer Name Created Date PO # Accounting Order # Total ($) Created By…" at bounding box center [497, 263] width 960 height 377
drag, startPoint x: 162, startPoint y: 56, endPoint x: 0, endPoint y: 62, distance: 162.0
click at [31, 68] on div "Sales Orders truck Views Options Create order" at bounding box center [497, 58] width 960 height 34
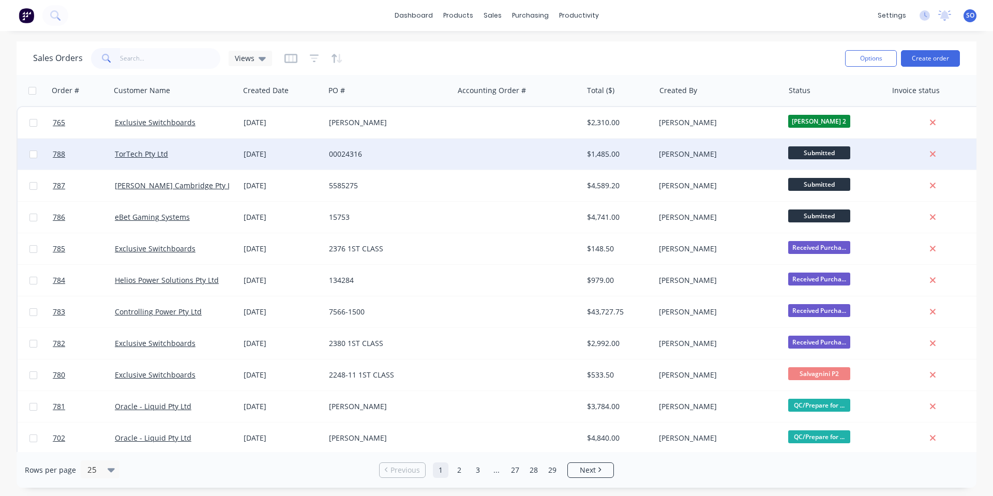
click at [202, 148] on div "TorTech Pty Ltd" at bounding box center [175, 154] width 129 height 31
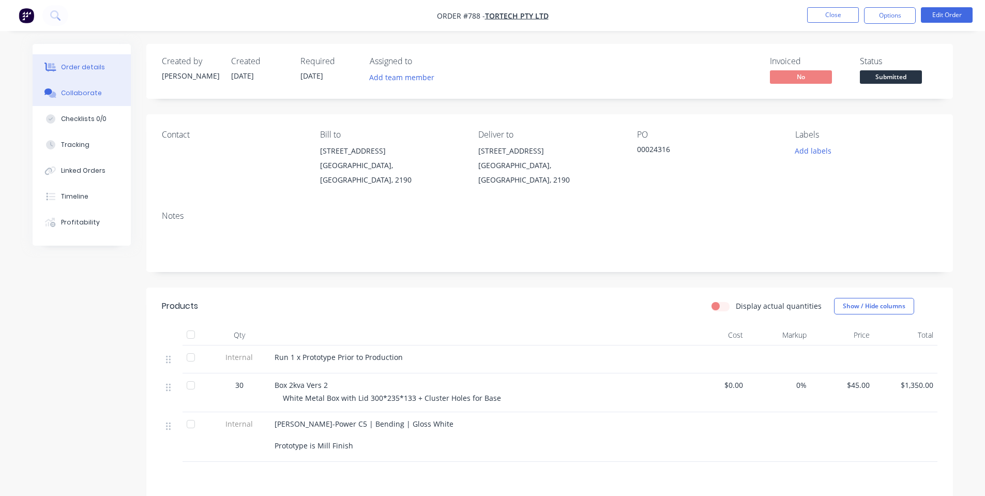
click at [54, 92] on icon at bounding box center [50, 92] width 12 height 9
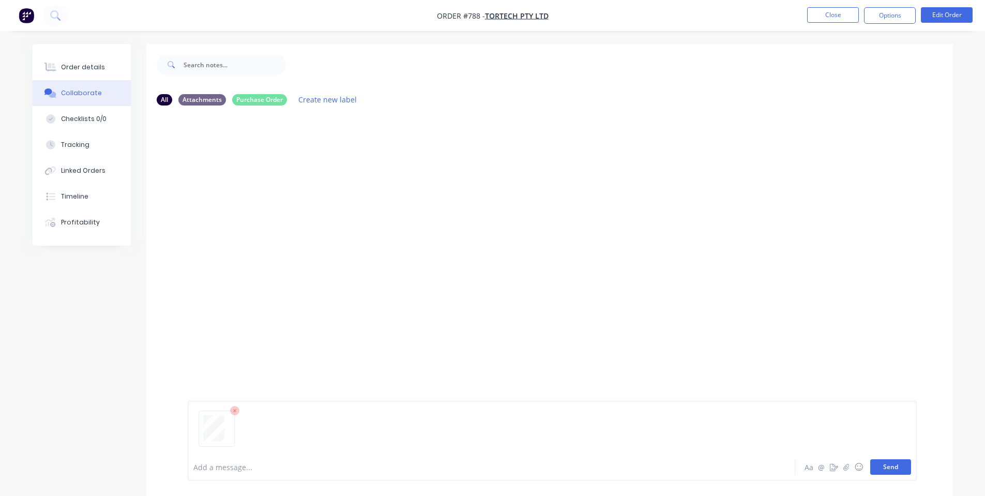
click at [889, 467] on button "Send" at bounding box center [891, 467] width 41 height 16
drag, startPoint x: 581, startPoint y: 181, endPoint x: 536, endPoint y: 162, distance: 48.7
click at [581, 181] on div "SO You 02:39pm [DATE] img-250905144456-0001.pdf Labels Download Delete" at bounding box center [549, 175] width 807 height 93
click at [838, 15] on button "Close" at bounding box center [834, 15] width 52 height 16
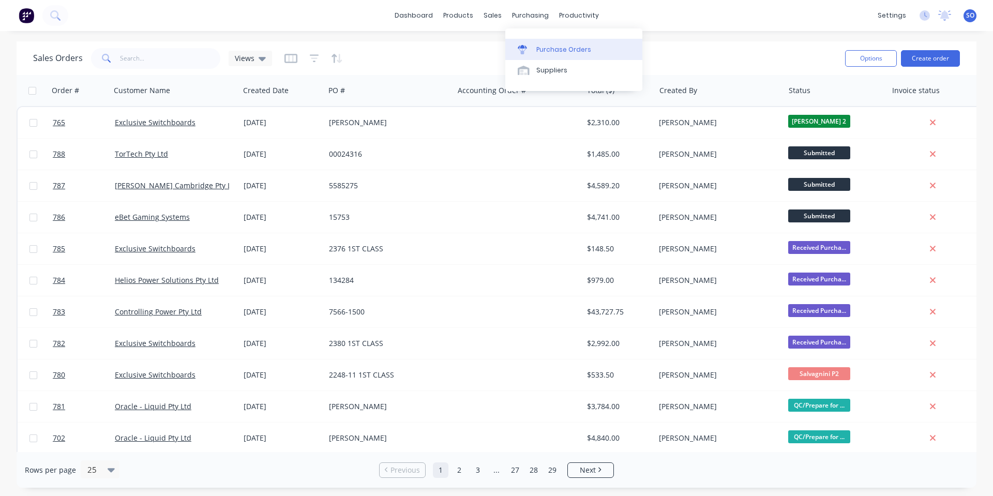
click at [542, 43] on link "Purchase Orders" at bounding box center [573, 49] width 137 height 21
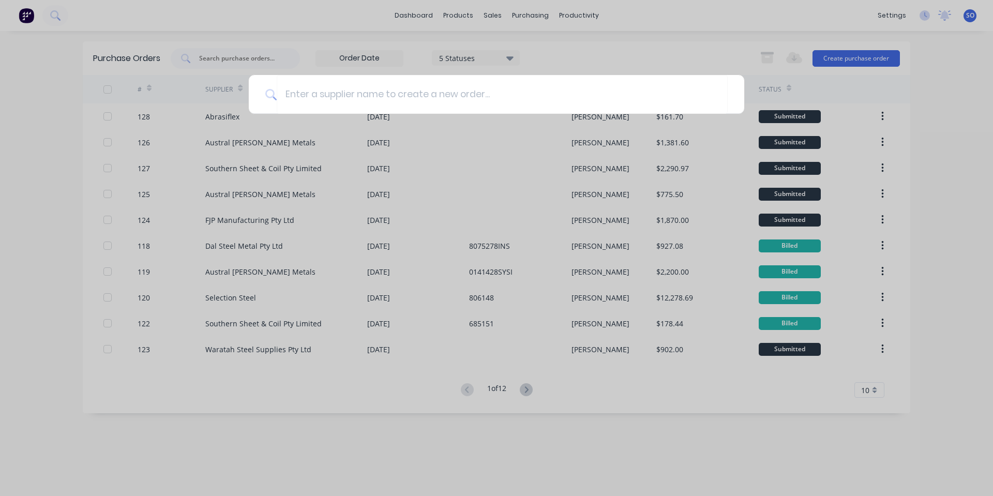
click at [554, 36] on div at bounding box center [496, 248] width 993 height 496
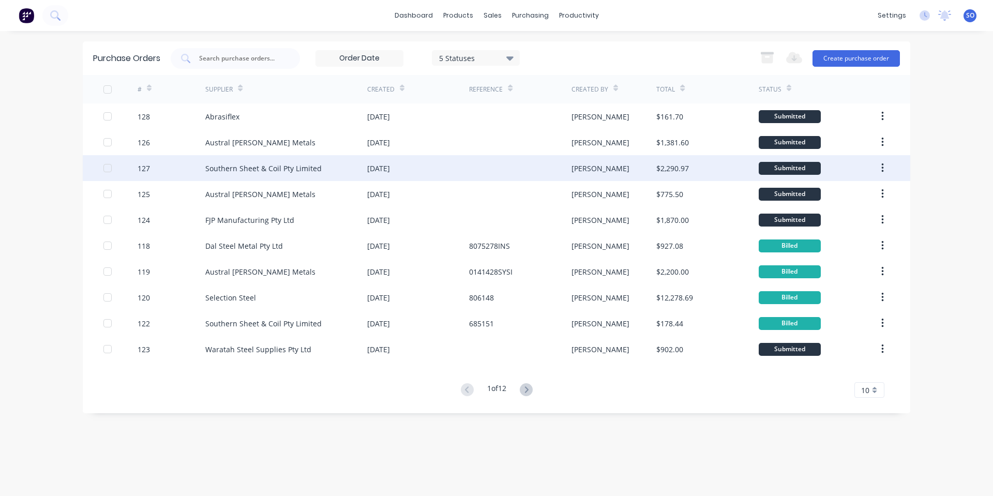
click at [282, 171] on div "Southern Sheet & Coil Pty Limited" at bounding box center [263, 168] width 116 height 11
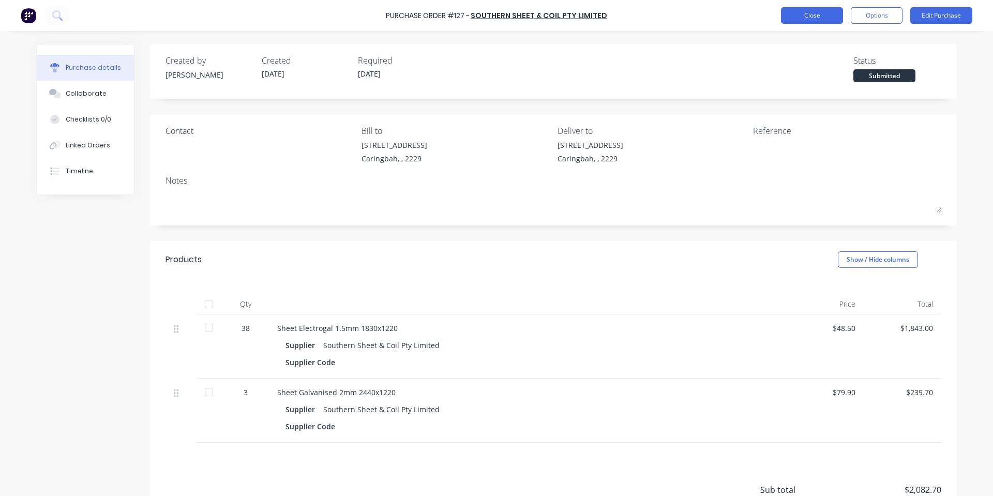
click at [794, 21] on button "Close" at bounding box center [812, 15] width 62 height 17
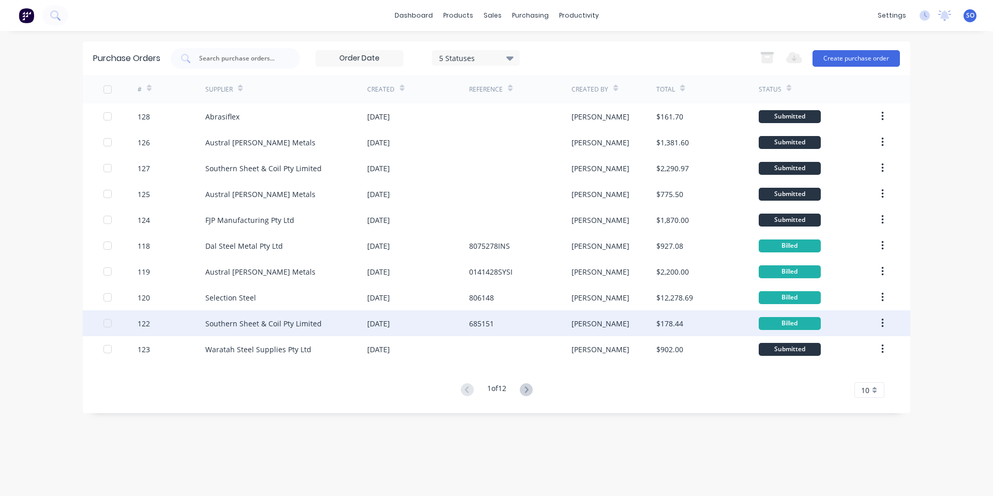
click at [259, 318] on div "Southern Sheet & Coil Pty Limited" at bounding box center [263, 323] width 116 height 11
type textarea "x"
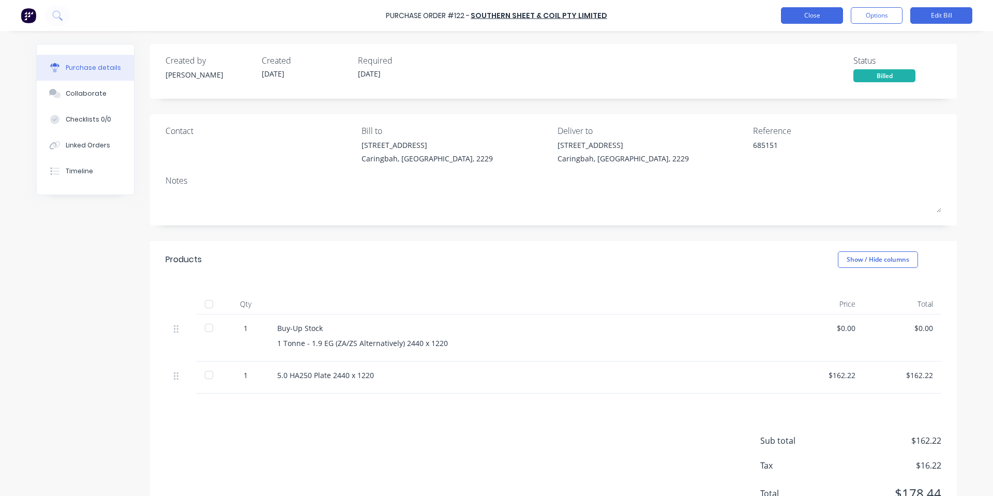
click at [832, 16] on button "Close" at bounding box center [812, 15] width 62 height 17
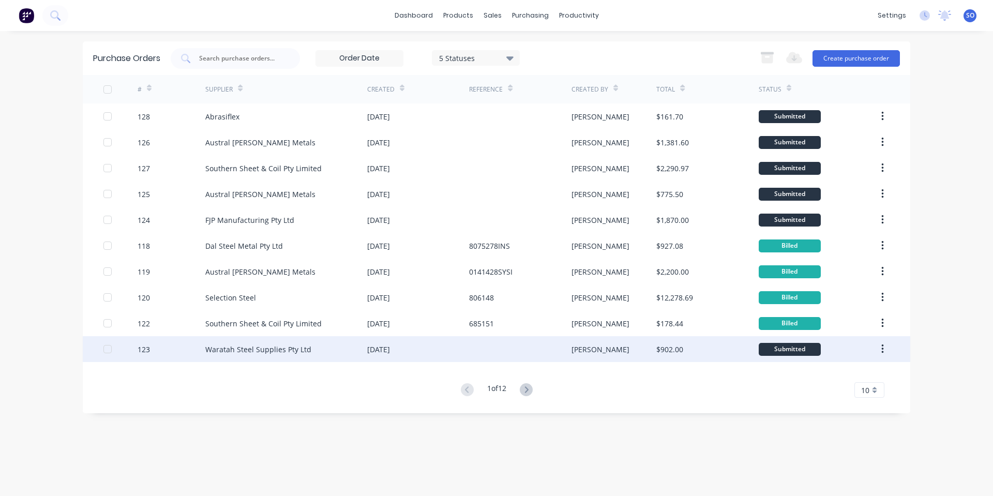
drag, startPoint x: 293, startPoint y: 328, endPoint x: 820, endPoint y: 348, distance: 527.0
click at [708, 388] on div "1 of 12 10 5 10 15 20 25 30 35" at bounding box center [497, 390] width 828 height 15
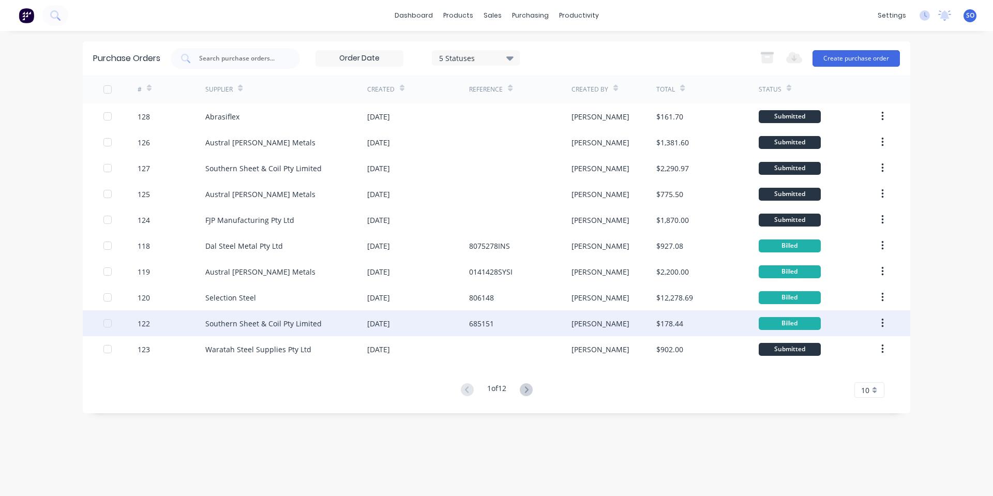
click at [883, 321] on icon "button" at bounding box center [882, 323] width 2 height 9
click at [839, 376] on div "Duplicate" at bounding box center [846, 371] width 80 height 15
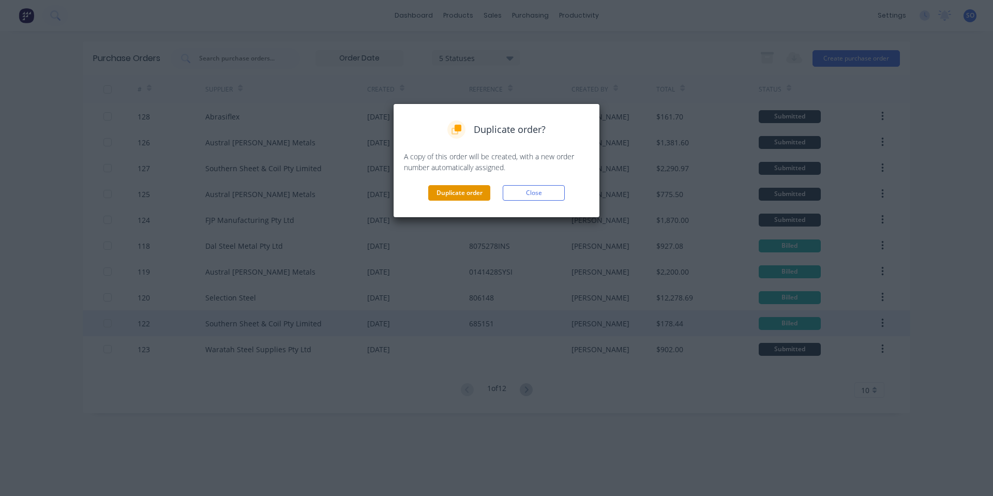
click at [446, 195] on button "Duplicate order" at bounding box center [459, 193] width 62 height 16
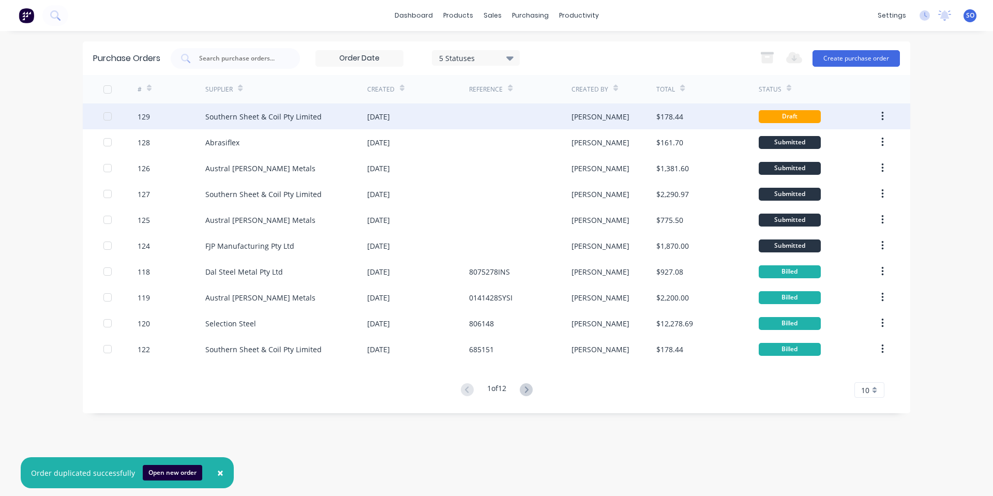
click at [652, 114] on div "[PERSON_NAME]" at bounding box center [614, 116] width 85 height 26
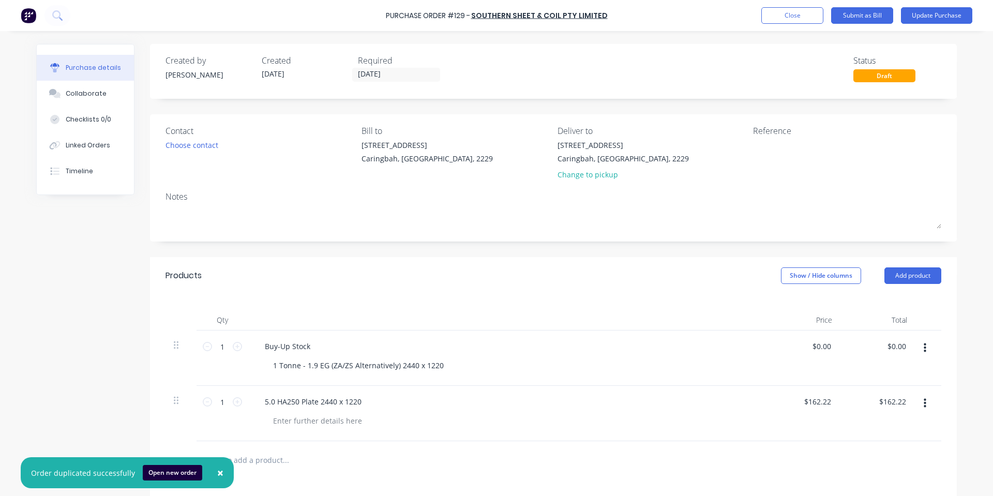
scroll to position [138, 0]
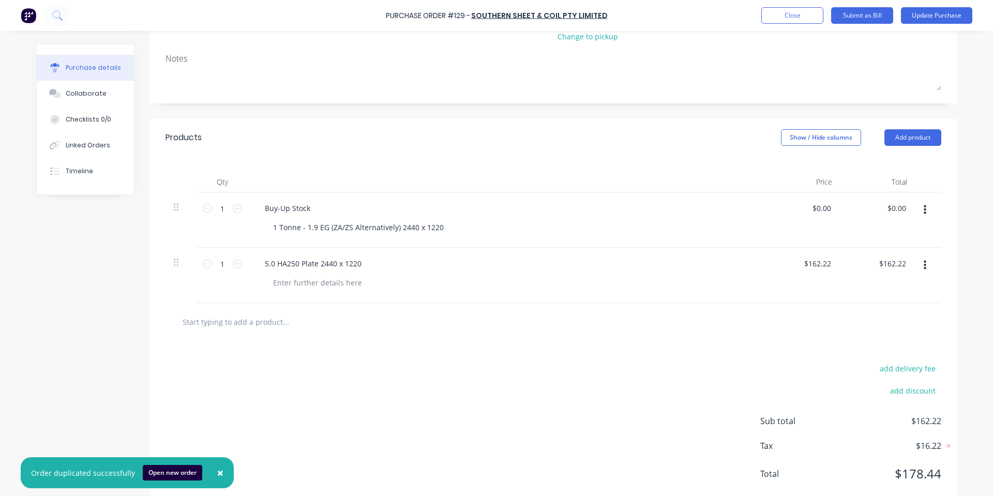
click at [924, 261] on icon "button" at bounding box center [925, 265] width 3 height 9
click at [877, 347] on button "Delete" at bounding box center [893, 355] width 88 height 21
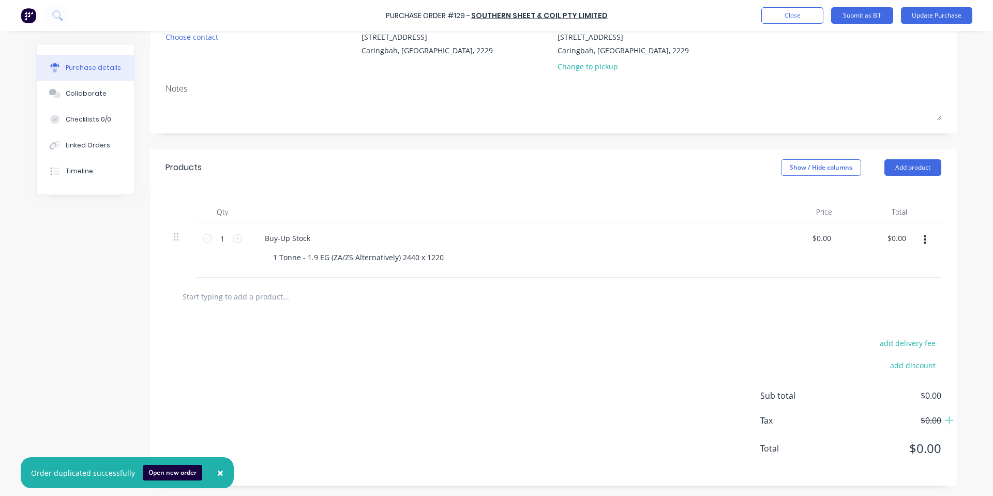
click at [282, 296] on input "text" at bounding box center [285, 296] width 207 height 21
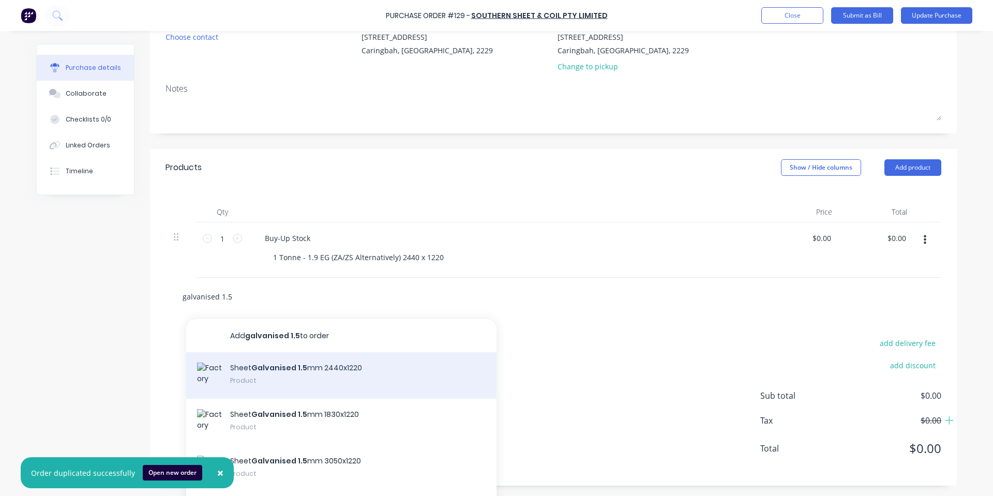
type input "galvanised 1.5"
click at [352, 375] on div "Sheet Galvanised 1.5 mm 2440x1220 Product" at bounding box center [341, 375] width 310 height 47
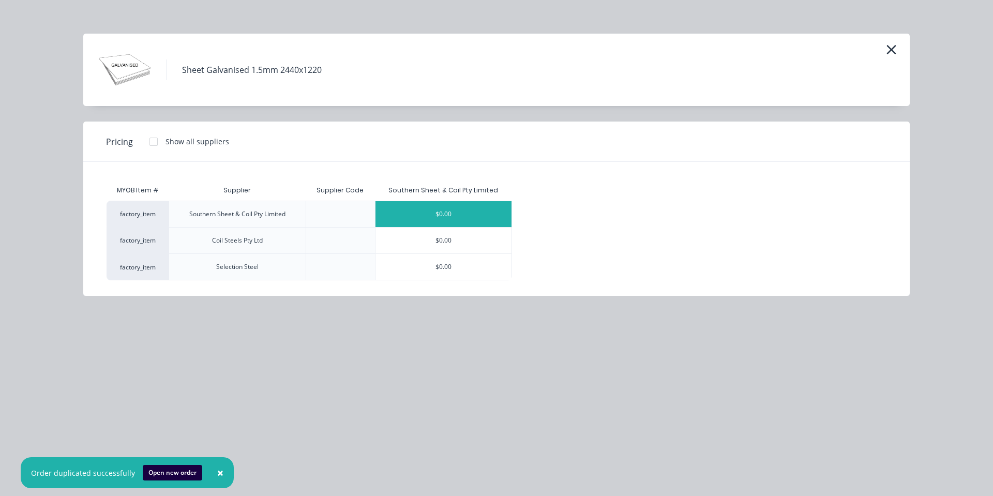
click at [453, 205] on div "$0.00" at bounding box center [444, 214] width 136 height 26
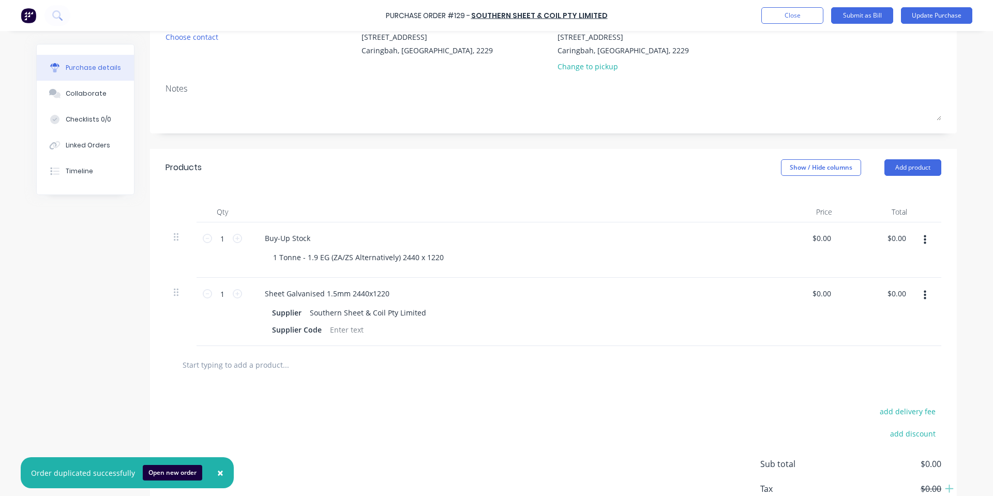
click at [290, 357] on input "text" at bounding box center [285, 364] width 207 height 21
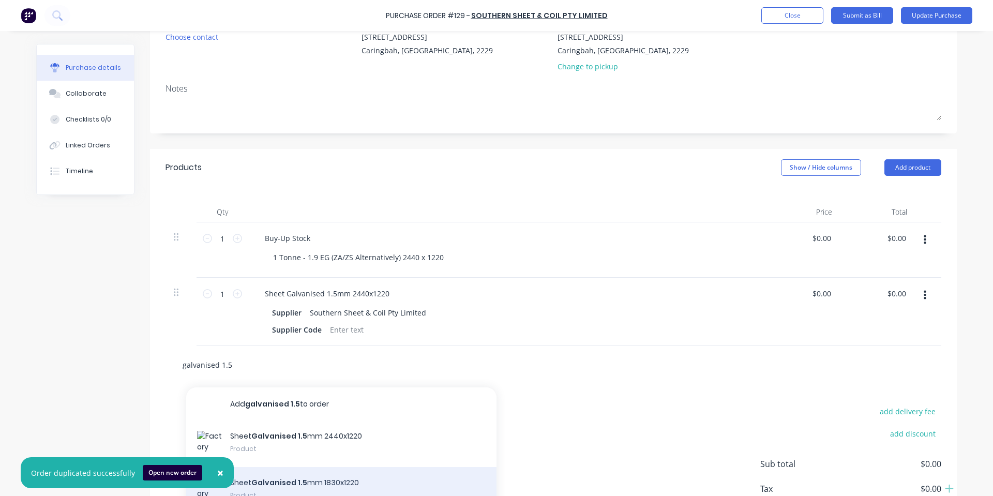
type input "galvanised 1.5"
click at [305, 489] on div "Sheet Galvanised 1.5 mm 1830x1220 Product" at bounding box center [341, 490] width 310 height 47
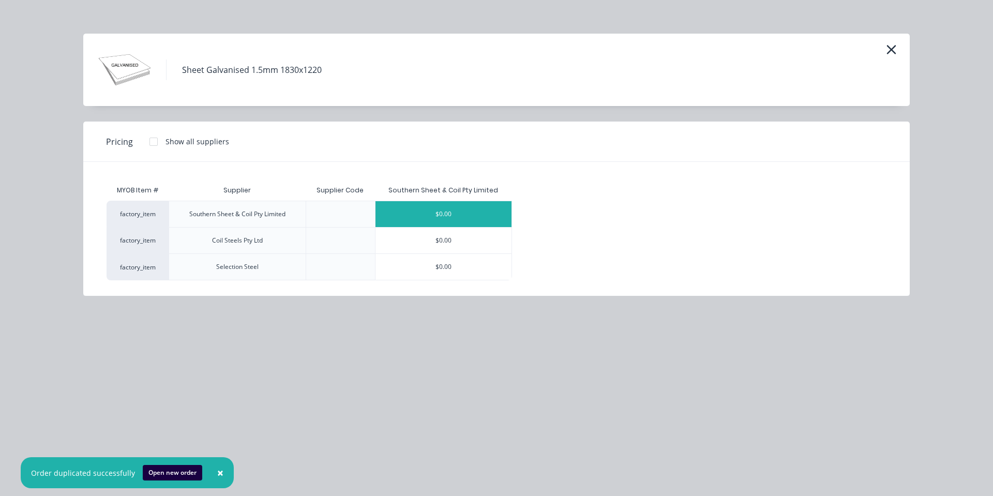
click at [461, 214] on div "$0.00" at bounding box center [444, 214] width 136 height 26
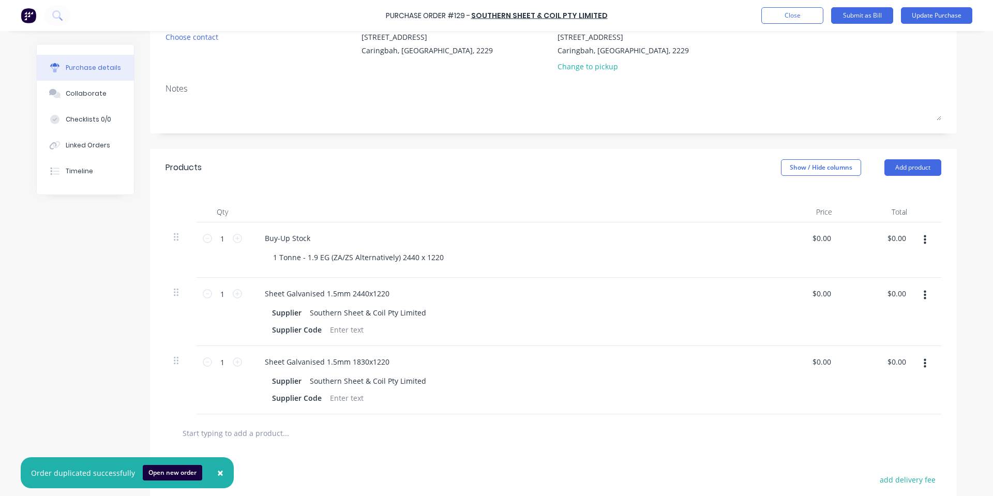
click at [258, 431] on input "text" at bounding box center [285, 433] width 207 height 21
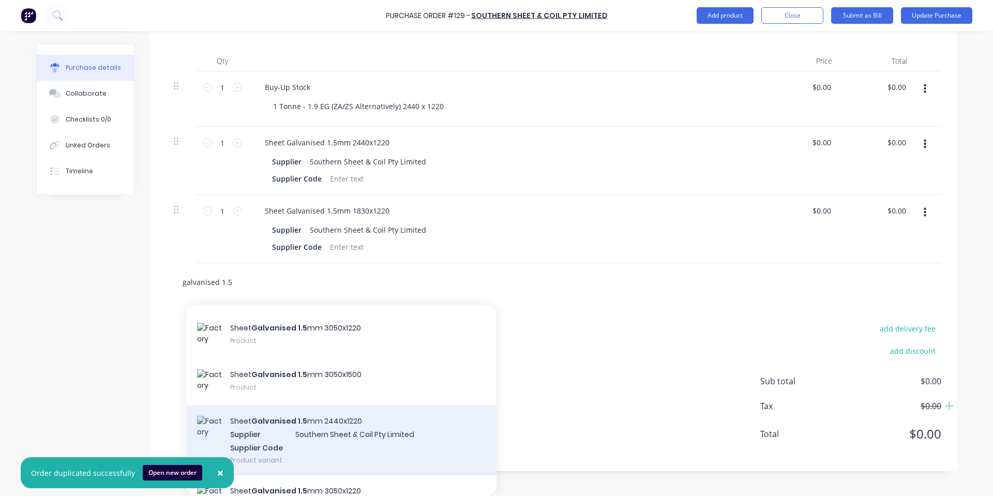
scroll to position [138, 0]
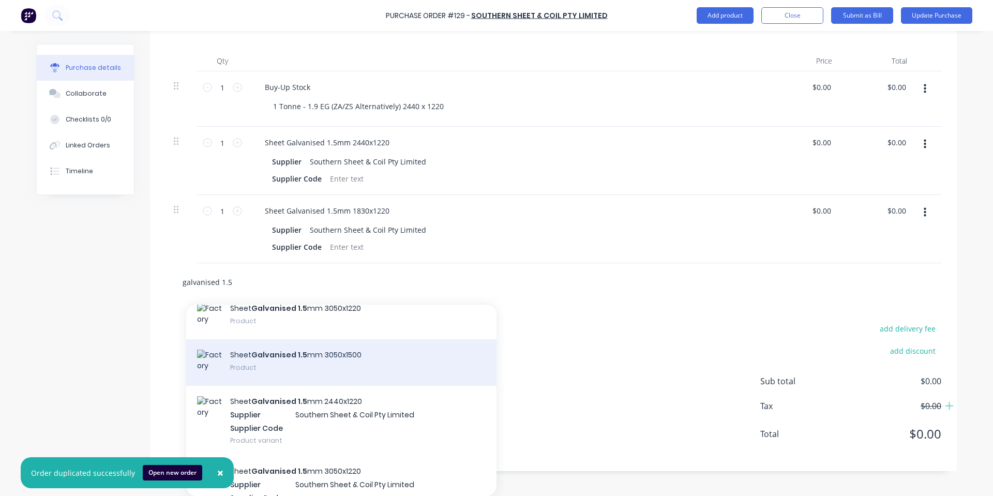
type input "galvanised 1.5"
click at [381, 362] on div "Sheet Galvanised 1.5 mm 3050x1500 Product" at bounding box center [341, 362] width 310 height 47
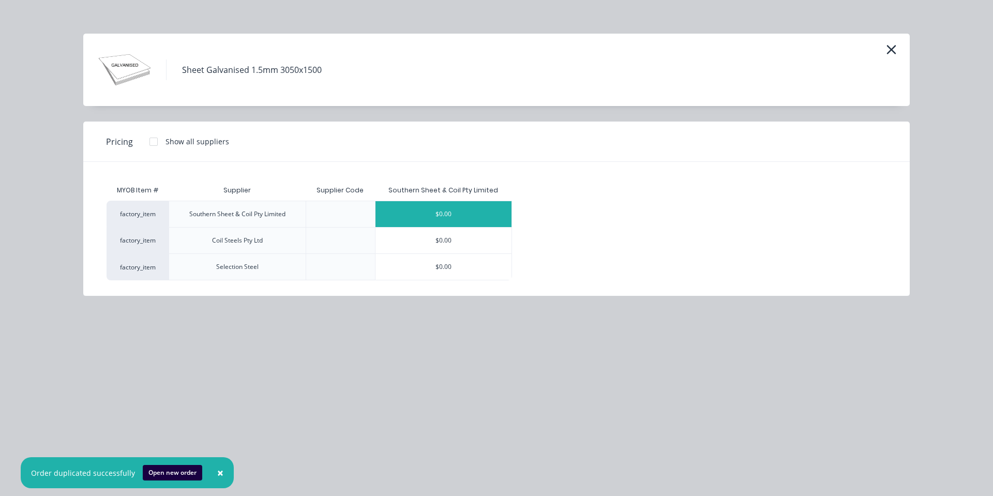
click at [439, 210] on div "$0.00" at bounding box center [444, 214] width 136 height 26
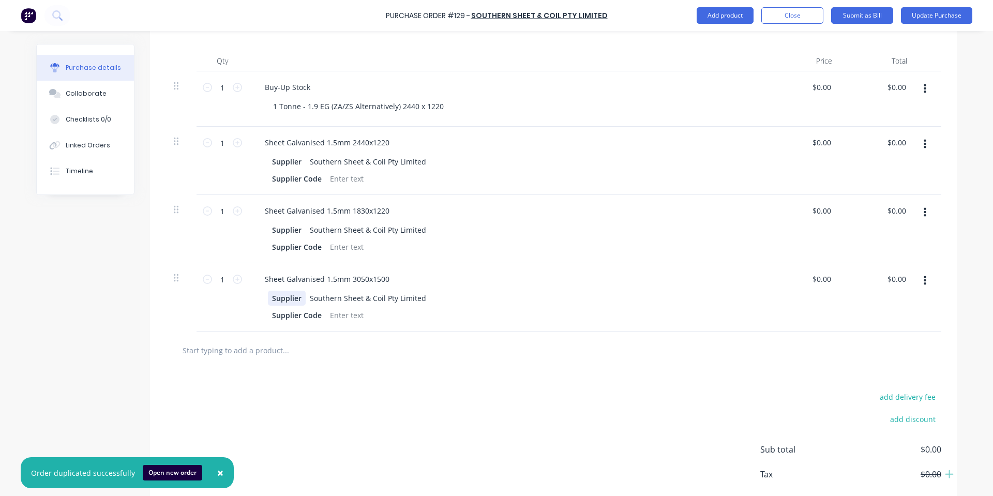
scroll to position [121, 0]
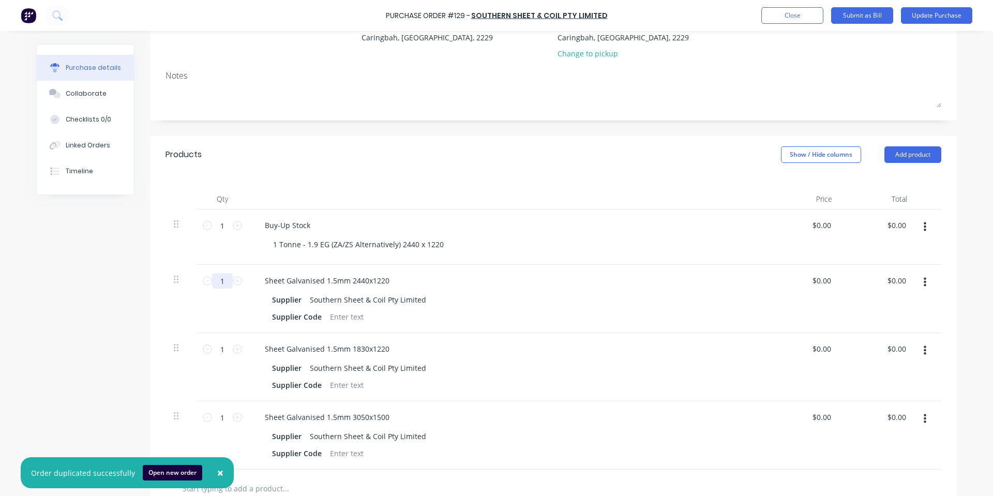
click at [216, 276] on input "1" at bounding box center [222, 281] width 21 height 16
type input "7"
click at [224, 354] on input "1" at bounding box center [222, 349] width 21 height 16
type input "3"
click at [222, 414] on input "1" at bounding box center [222, 418] width 21 height 16
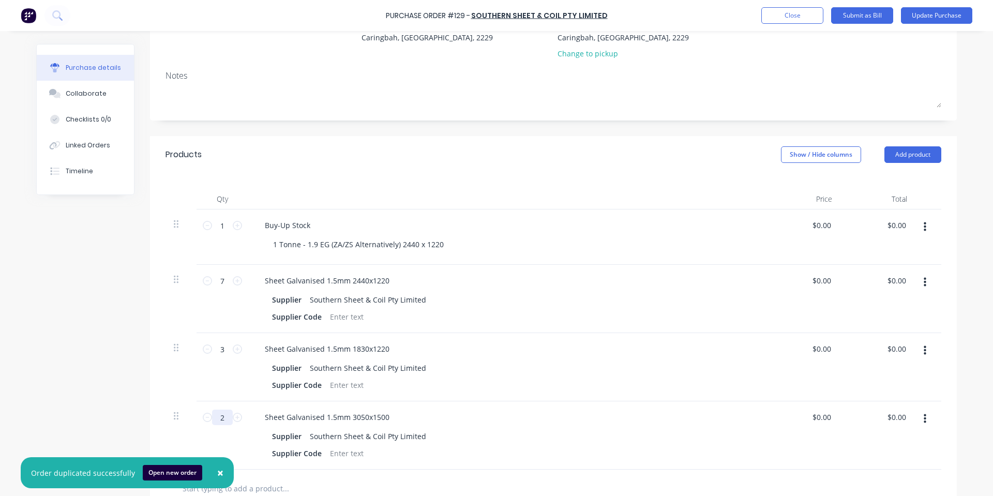
type input "2"
click at [451, 157] on div "Products Show / Hide columns Add product" at bounding box center [553, 154] width 807 height 37
click at [821, 283] on input "0" at bounding box center [822, 280] width 24 height 15
click at [826, 281] on input "0" at bounding box center [826, 280] width 14 height 15
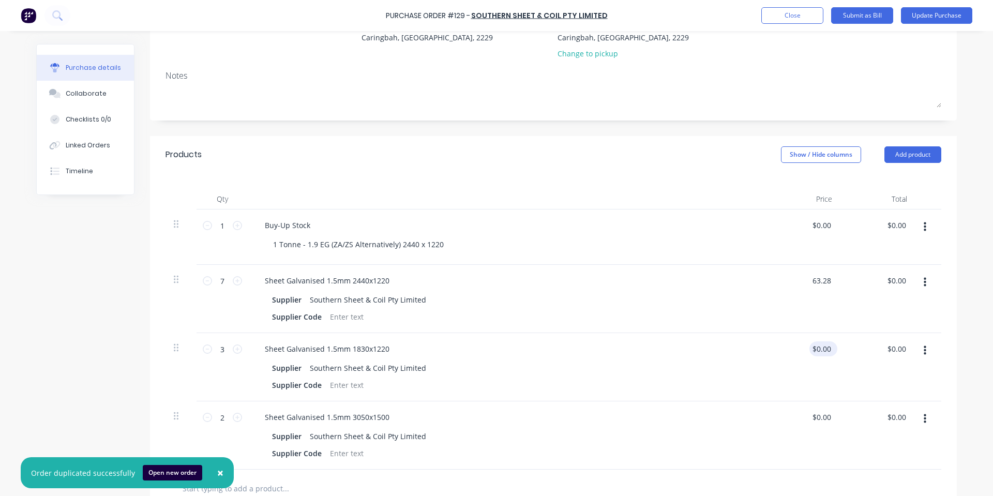
type input "$63.28"
type input "$442.96"
click at [821, 343] on input "0" at bounding box center [826, 348] width 14 height 15
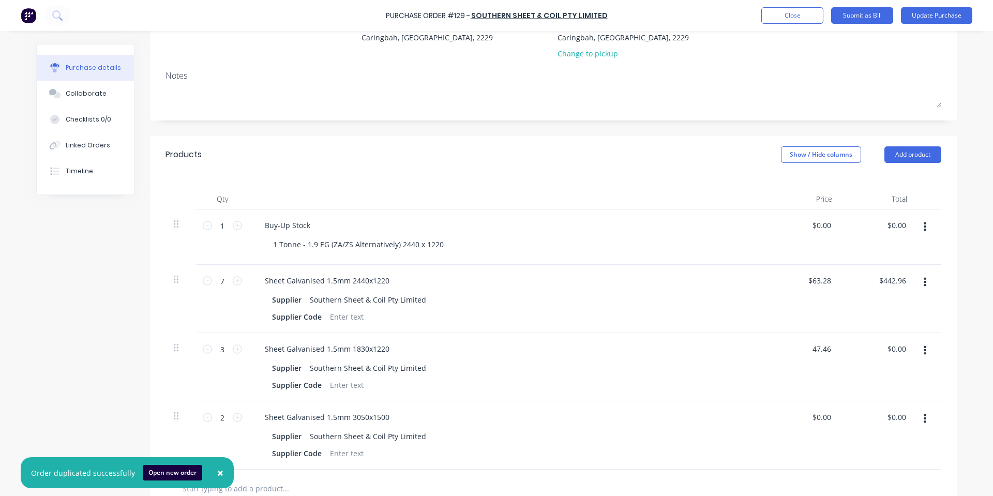
type input "$47.46"
type input "$142.38"
click at [841, 337] on div "$142.38 $0.00" at bounding box center [878, 367] width 75 height 68
click at [823, 412] on input "0" at bounding box center [826, 417] width 14 height 15
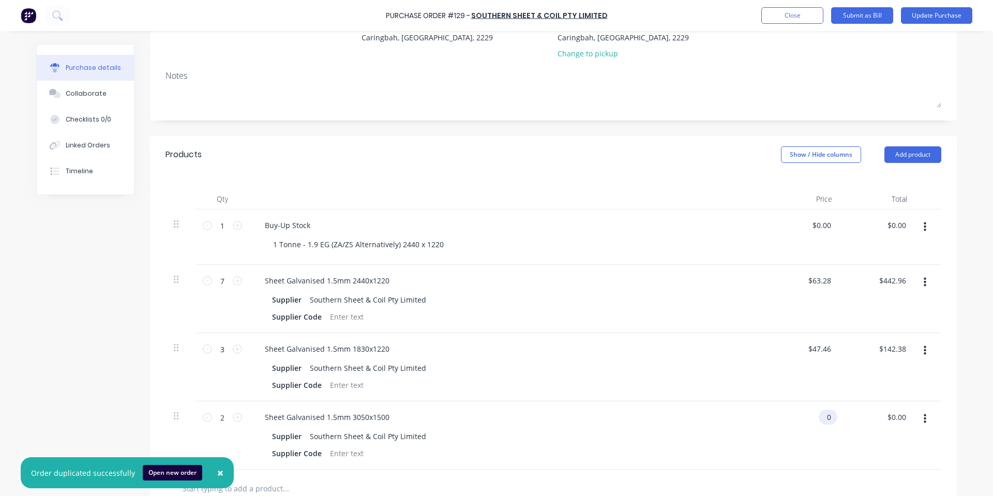
click at [823, 412] on input "0" at bounding box center [826, 417] width 14 height 15
type input "$106.14"
type input "$212.28"
click at [736, 355] on div "Sheet Galvanised 1.5mm 1830x1220" at bounding box center [507, 348] width 501 height 15
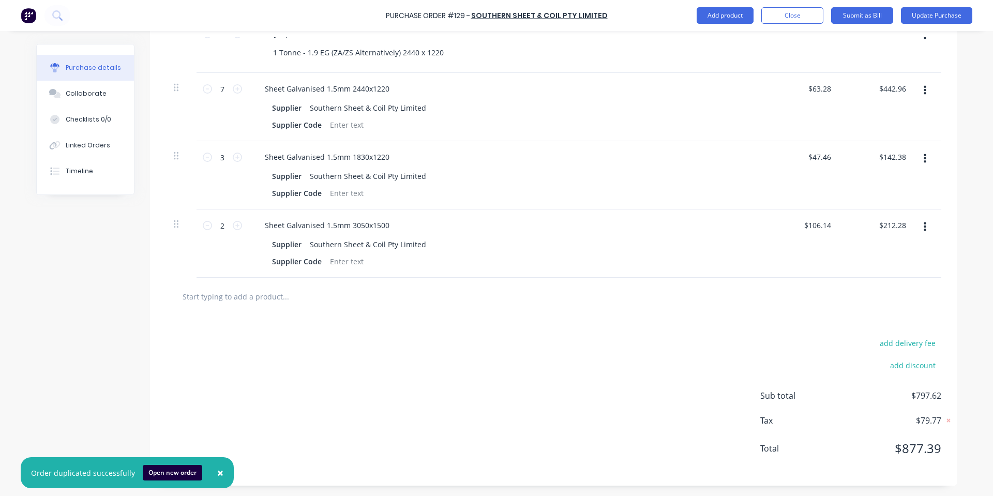
scroll to position [0, 0]
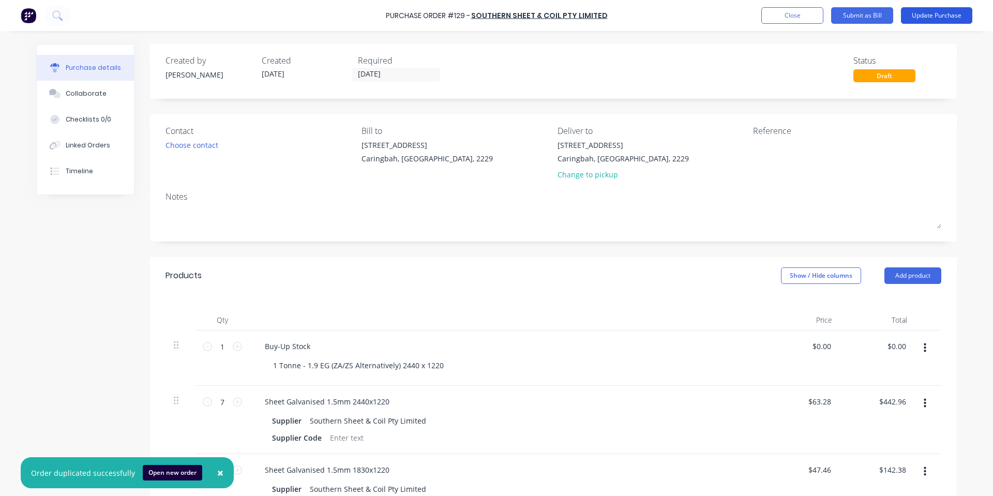
click at [940, 8] on button "Update Purchase" at bounding box center [936, 15] width 71 height 17
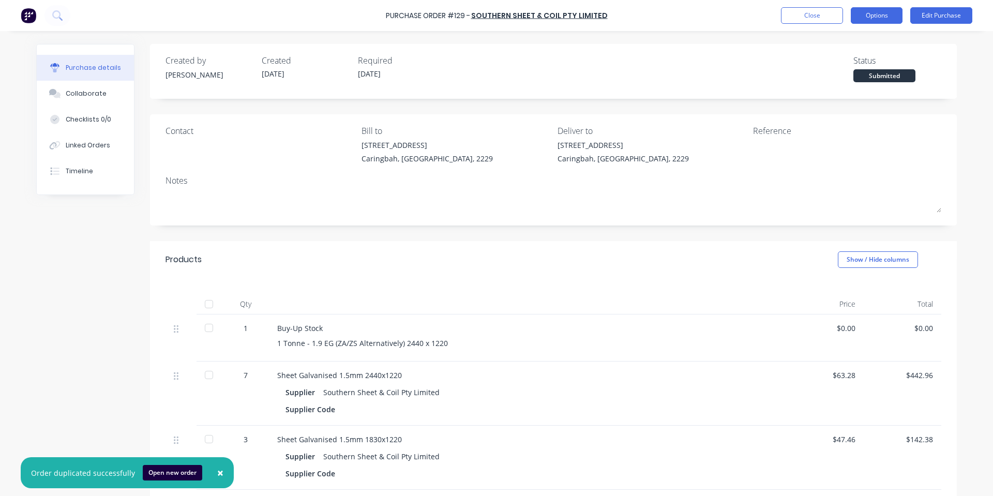
click at [857, 19] on button "Options" at bounding box center [877, 15] width 52 height 17
click at [924, 29] on div "Purchase Order #129 - Southern Sheet & Coil Pty Limited Close Options Print / E…" at bounding box center [496, 15] width 993 height 31
click at [924, 18] on button "Edit Purchase" at bounding box center [941, 15] width 62 height 17
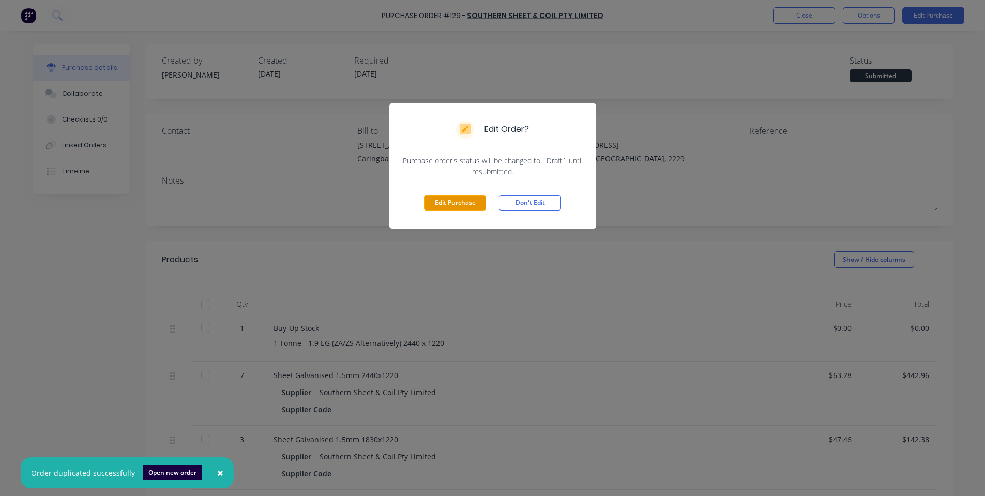
click at [469, 205] on button "Edit Purchase" at bounding box center [455, 203] width 62 height 16
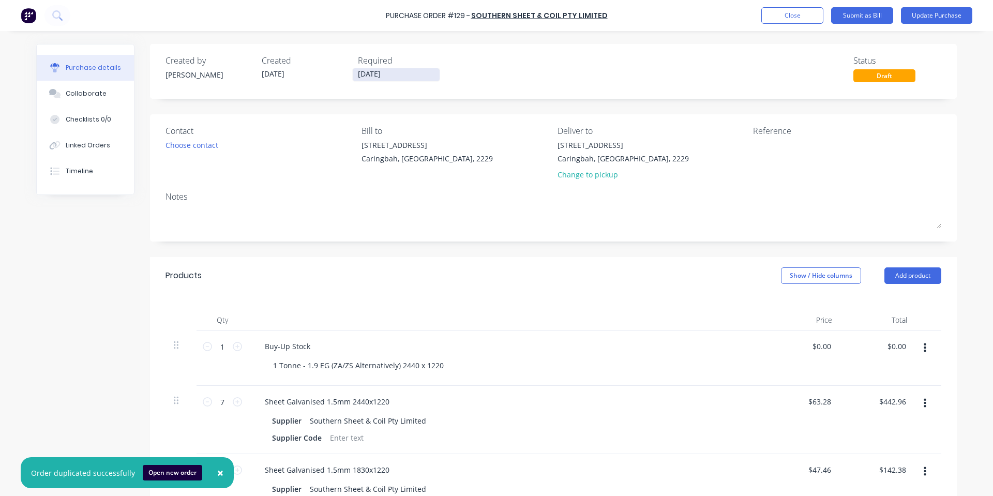
click at [357, 78] on input "[DATE]" at bounding box center [396, 74] width 87 height 13
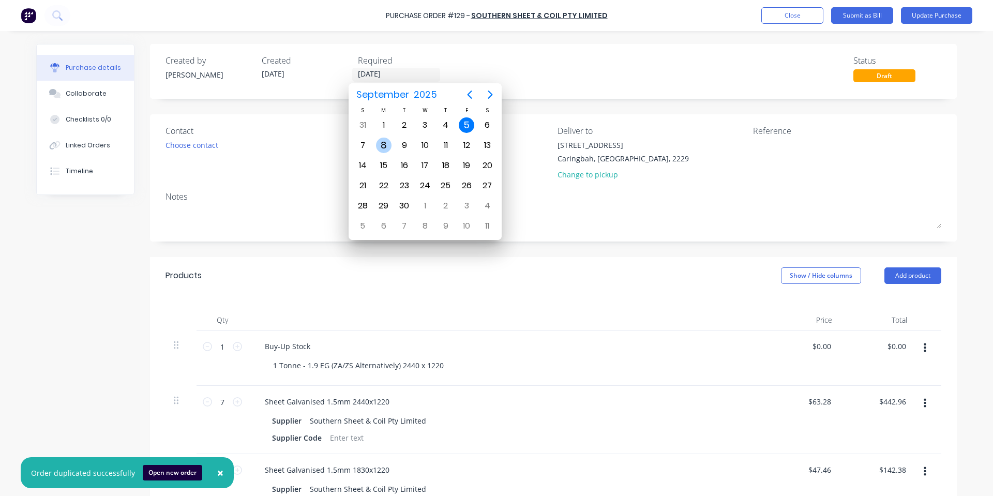
click at [380, 146] on div "8" at bounding box center [384, 146] width 16 height 16
type input "[DATE]"
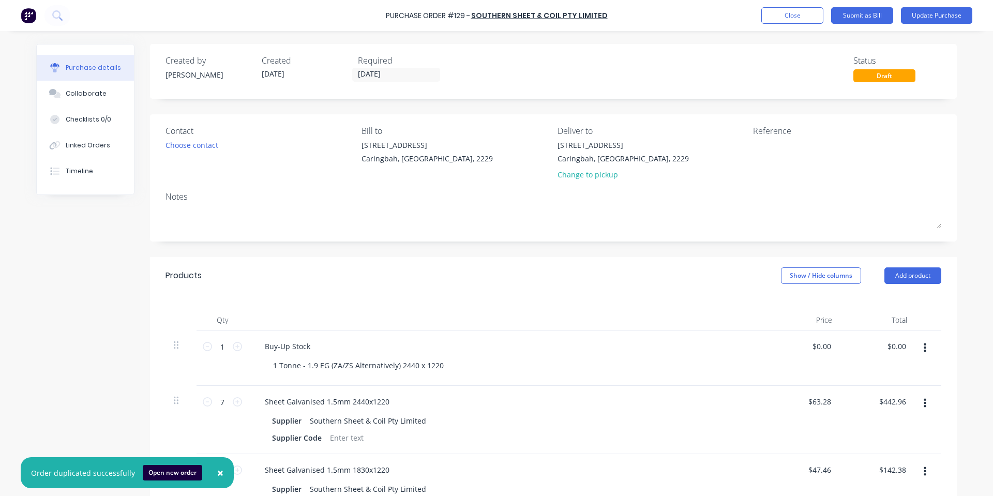
drag, startPoint x: 925, startPoint y: 18, endPoint x: 923, endPoint y: 24, distance: 7.0
click at [926, 18] on button "Update Purchase" at bounding box center [936, 15] width 71 height 17
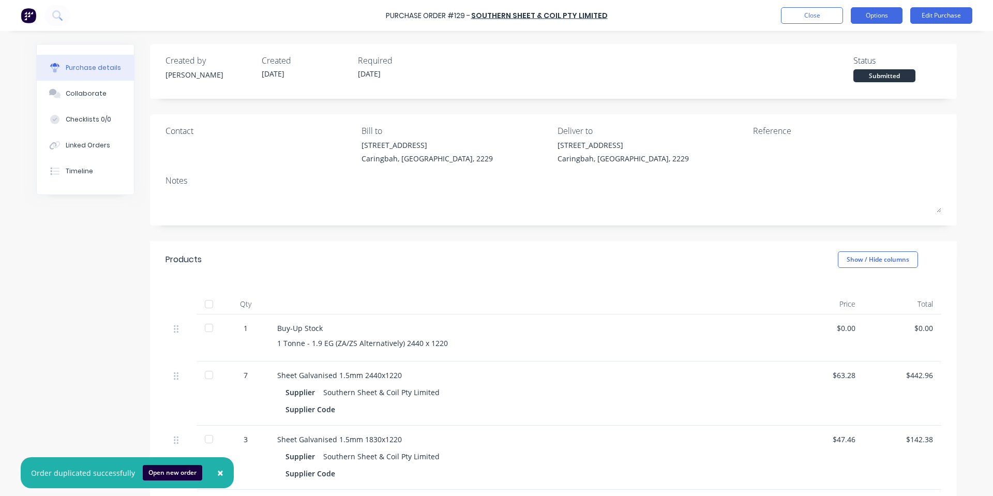
click at [894, 10] on button "Options" at bounding box center [877, 15] width 52 height 17
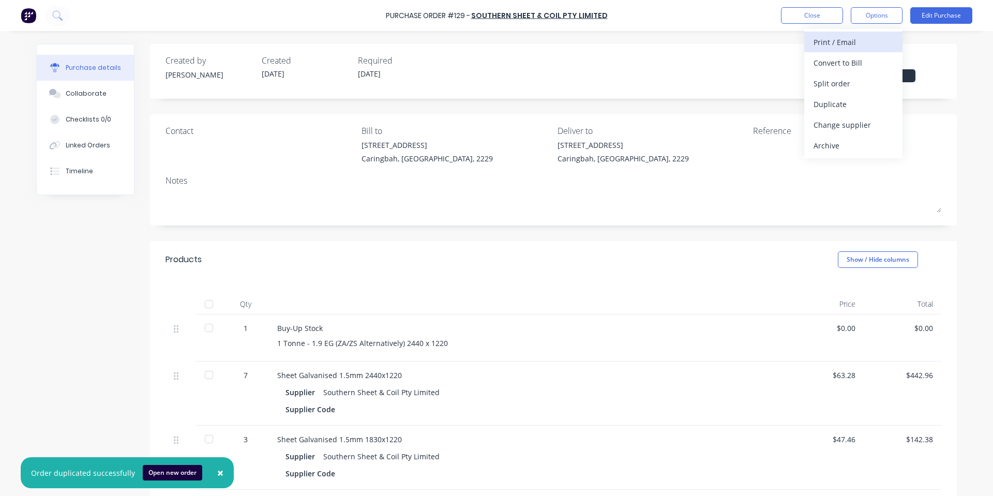
click at [837, 48] on div "Print / Email" at bounding box center [854, 42] width 80 height 15
click at [829, 68] on div "With pricing" at bounding box center [854, 62] width 80 height 15
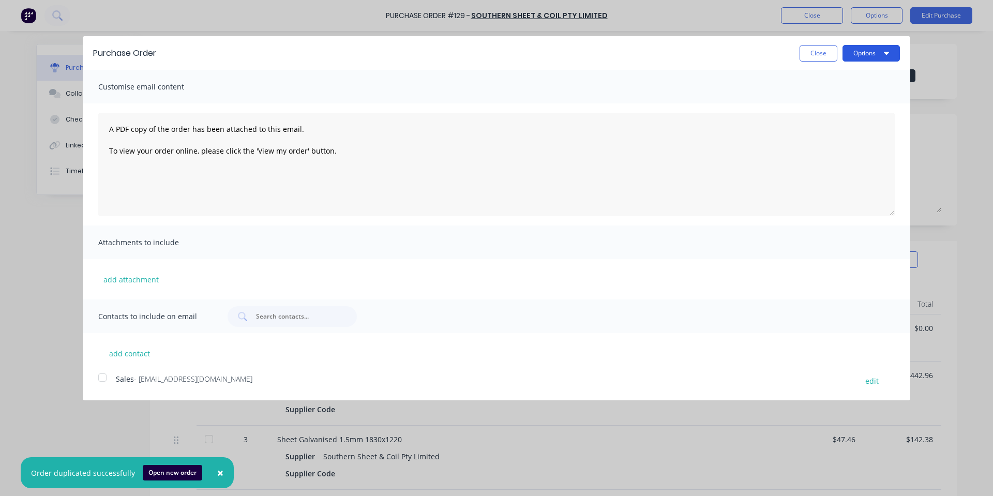
click at [848, 49] on button "Options" at bounding box center [871, 53] width 57 height 17
click at [836, 85] on div "Print" at bounding box center [851, 79] width 80 height 15
